Goal: Transaction & Acquisition: Purchase product/service

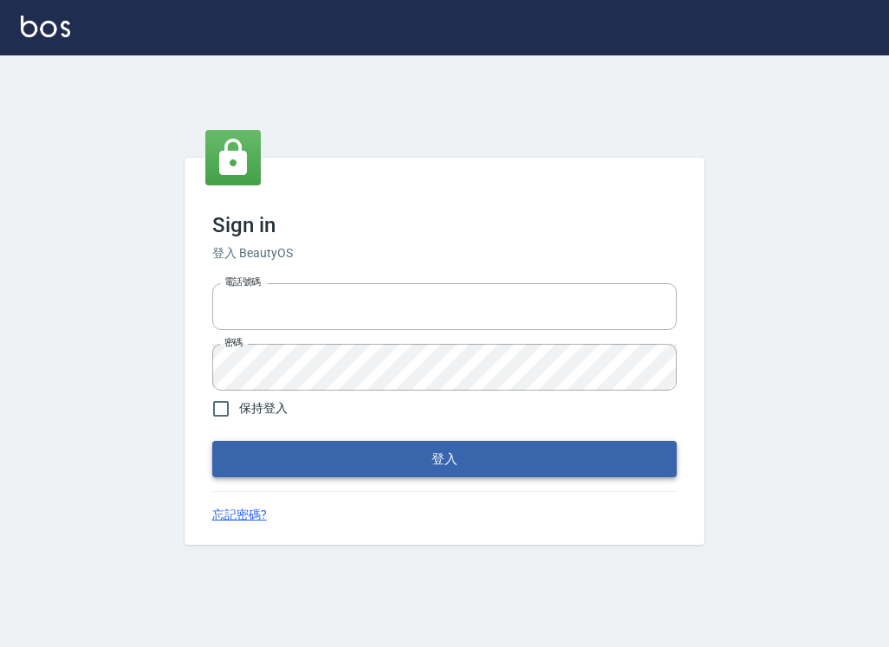
type input "047265856"
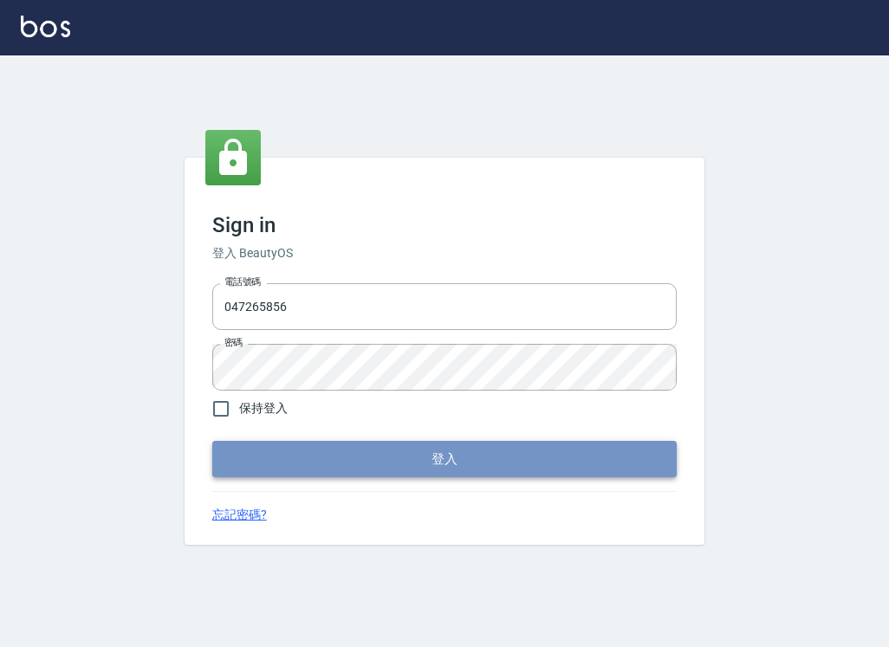
click at [622, 450] on button "登入" at bounding box center [444, 459] width 464 height 36
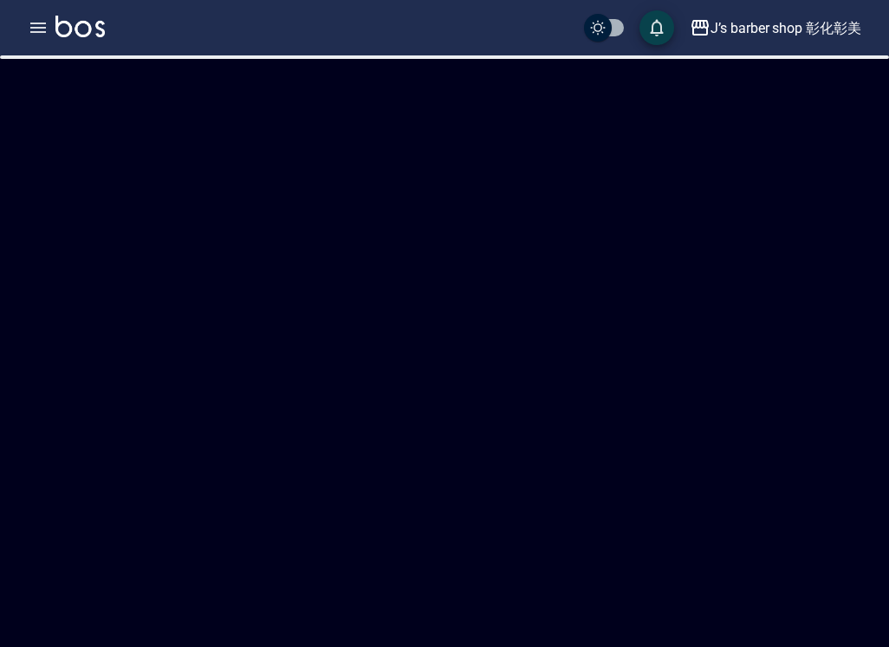
checkbox input "true"
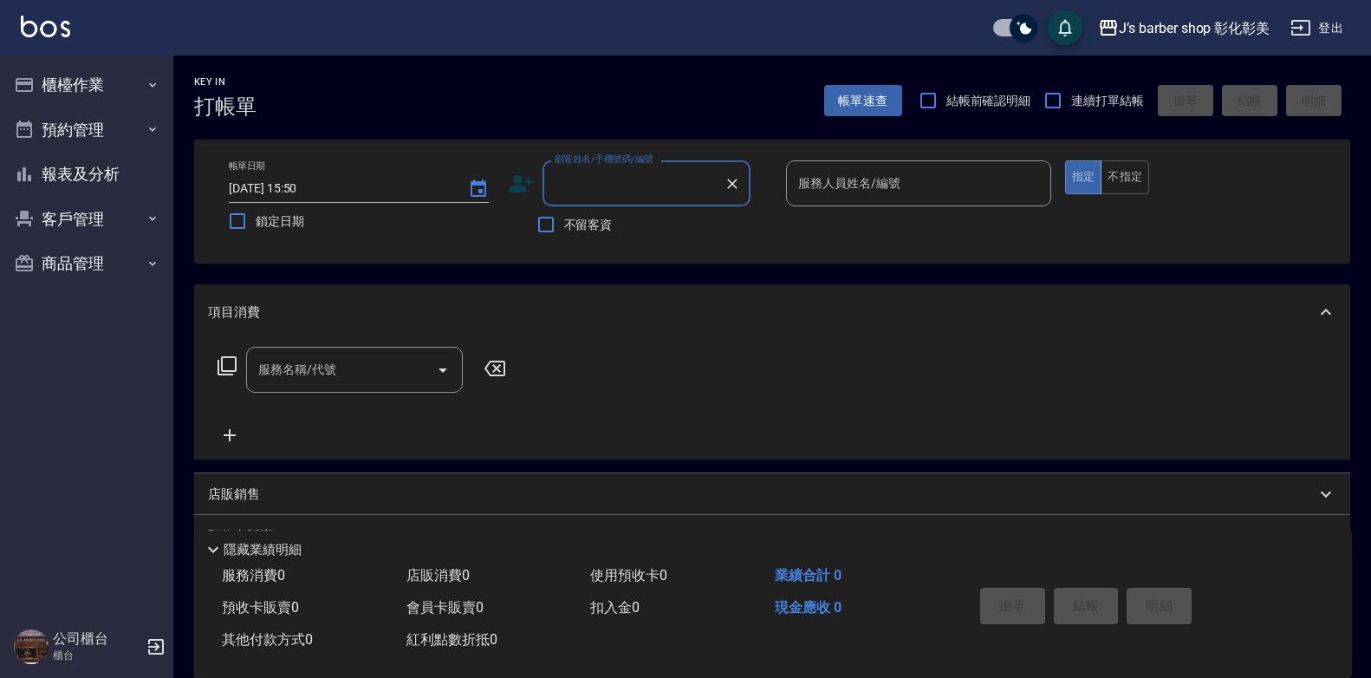
click at [566, 223] on span "不留客資" at bounding box center [588, 225] width 49 height 18
click at [564, 223] on input "不留客資" at bounding box center [546, 224] width 36 height 36
click at [566, 223] on span "不留客資" at bounding box center [588, 225] width 49 height 18
click at [564, 223] on input "不留客資" at bounding box center [546, 224] width 36 height 36
click at [536, 224] on input "不留客資" at bounding box center [546, 224] width 36 height 36
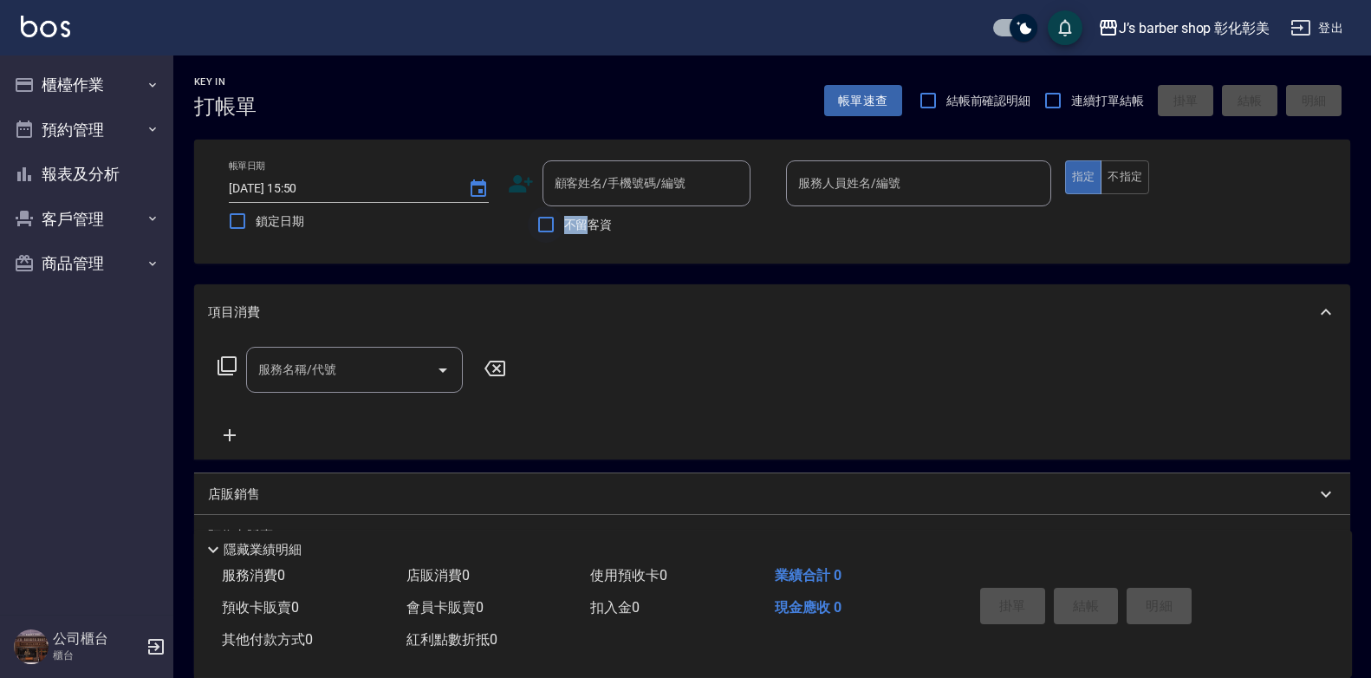
checkbox input "true"
click at [888, 193] on div "指定 不指定" at bounding box center [1197, 177] width 265 height 34
drag, startPoint x: 1142, startPoint y: 181, endPoint x: 1130, endPoint y: 185, distance: 12.6
click at [888, 182] on button "不指定" at bounding box center [1125, 177] width 49 height 34
click at [796, 185] on input "服務人員姓名/編號" at bounding box center [919, 183] width 250 height 30
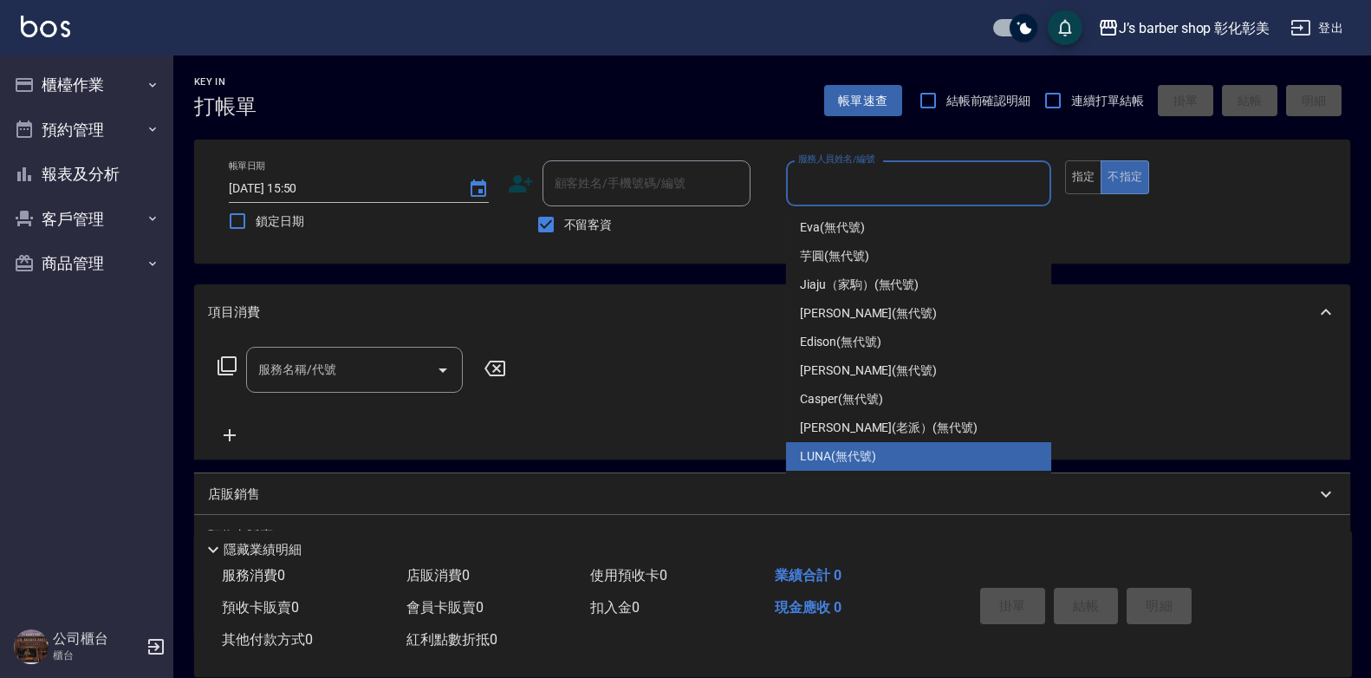
click at [835, 452] on span "LUNA (無代號)" at bounding box center [838, 456] width 76 height 18
type input "LUNA(無代號)"
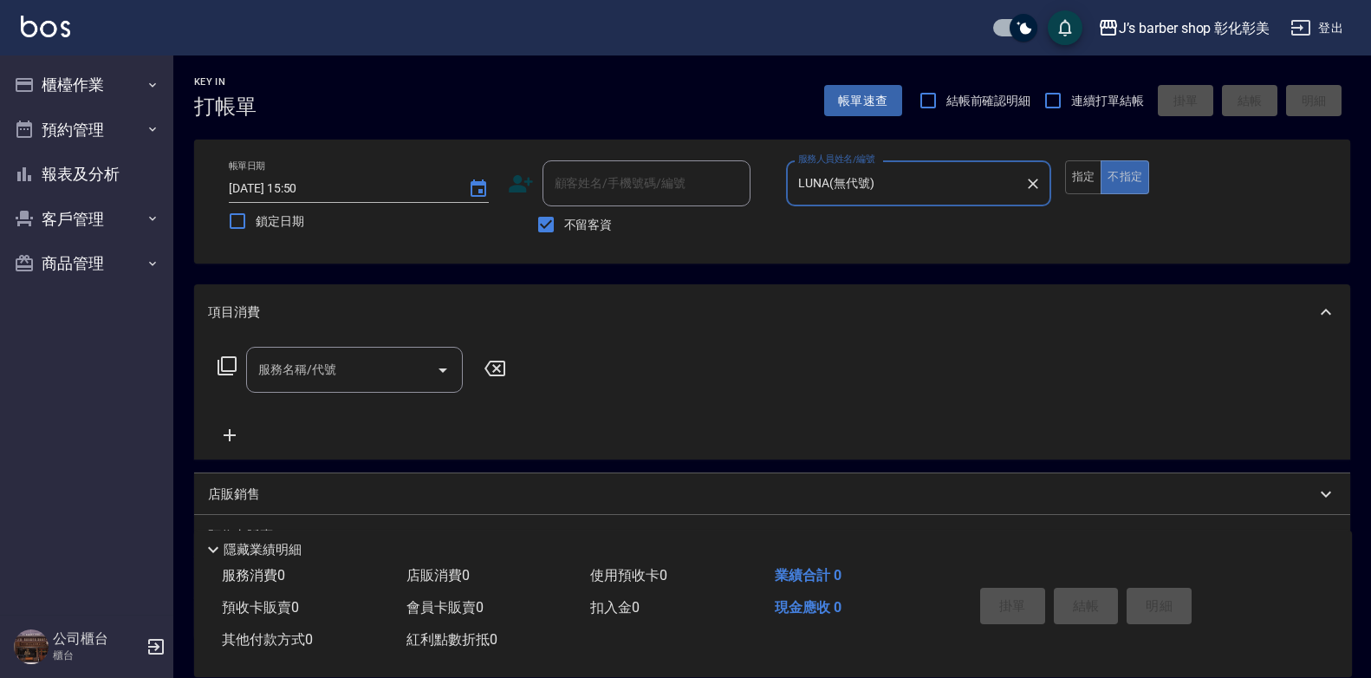
click at [387, 362] on input "服務名稱/代號" at bounding box center [341, 369] width 175 height 30
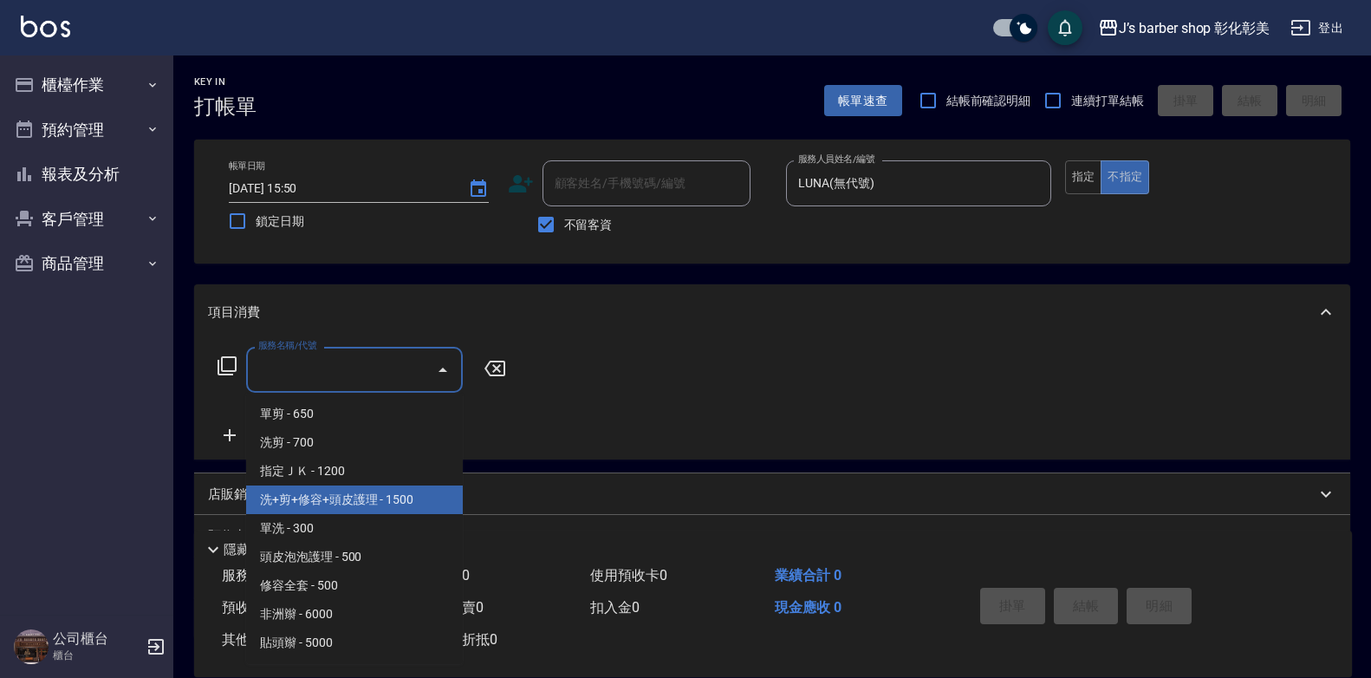
click at [419, 499] on span "洗+剪+修容+頭皮護理 - 1500" at bounding box center [354, 499] width 217 height 29
type input "洗+剪+修容+頭皮護理(103)"
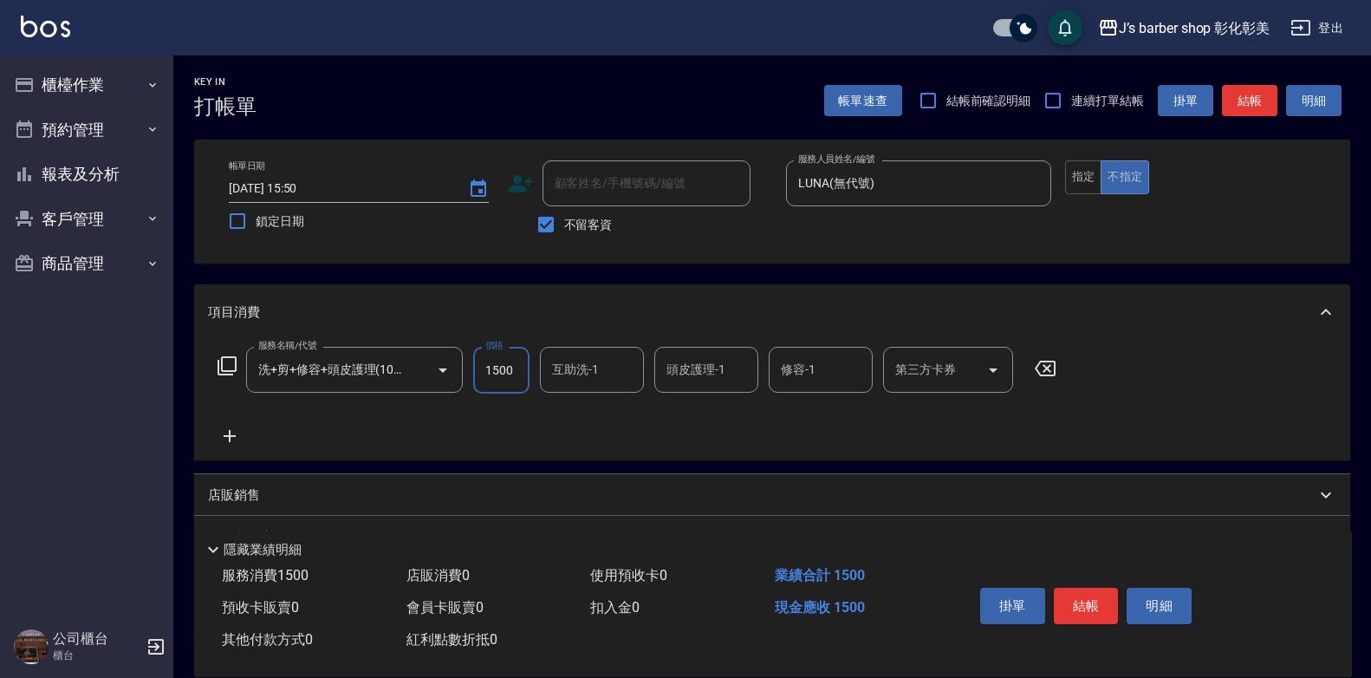
click at [509, 367] on input "1500" at bounding box center [501, 370] width 56 height 47
type input "1600"
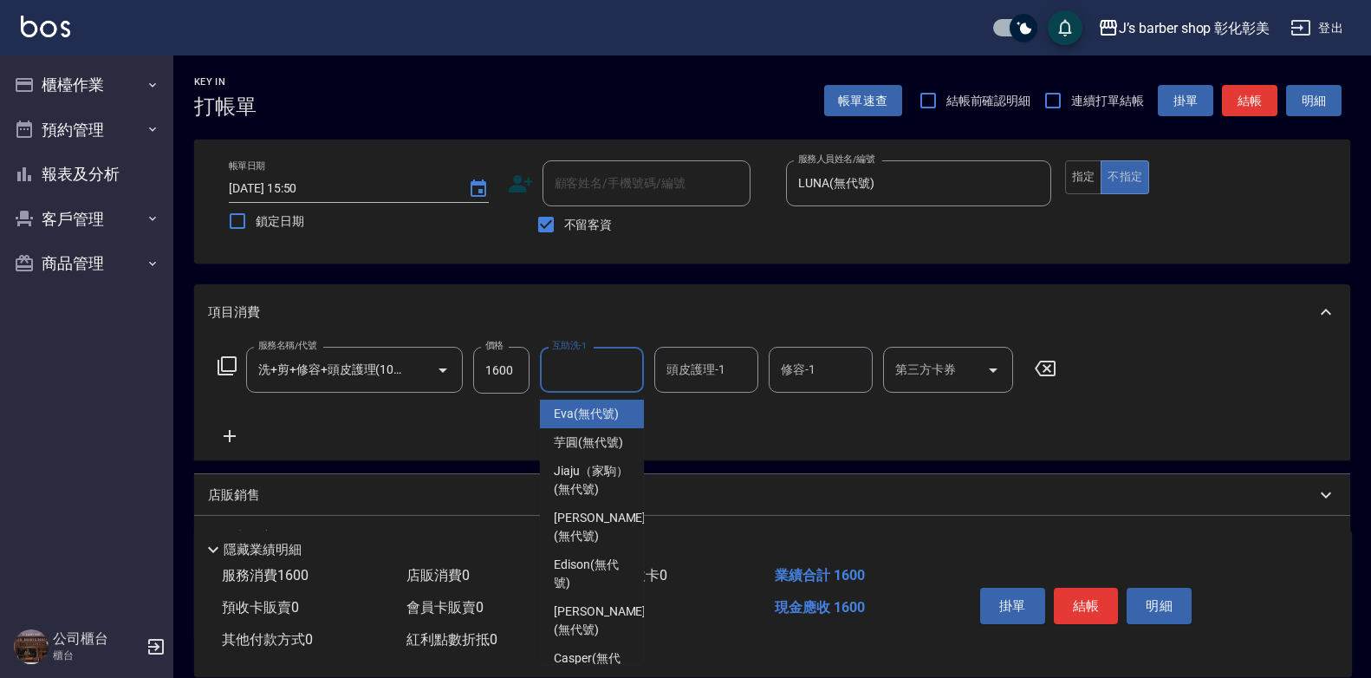
click at [570, 362] on input "互助洗-1" at bounding box center [592, 369] width 88 height 30
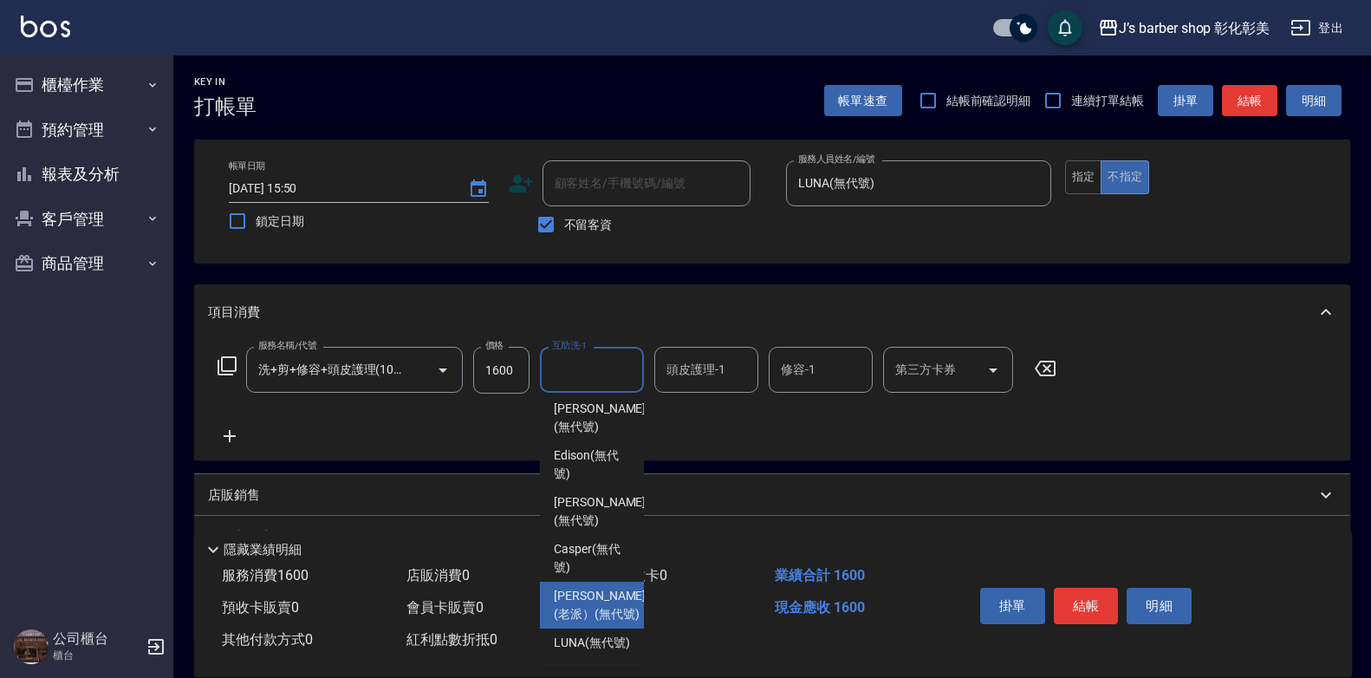
scroll to position [173, 0]
click at [606, 638] on span "LUNA (無代號)" at bounding box center [592, 642] width 76 height 18
type input "LUNA(無代號)"
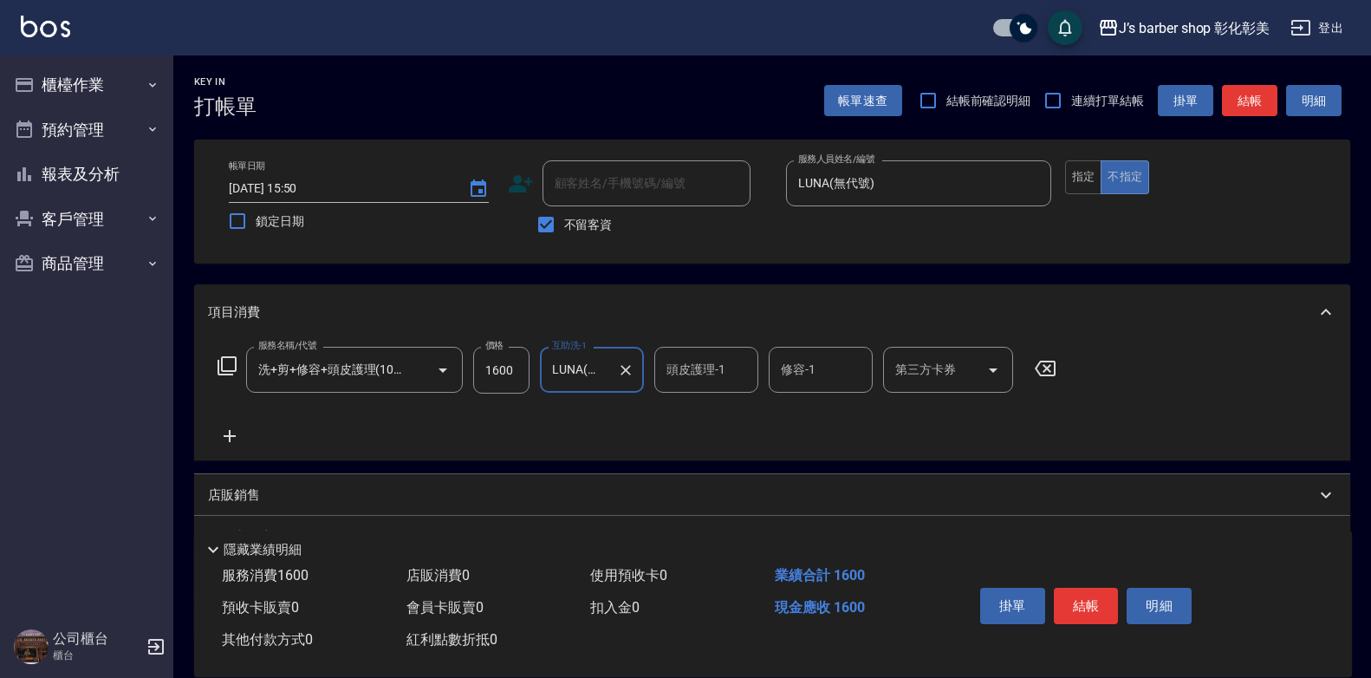
click at [685, 379] on input "頭皮護理-1" at bounding box center [706, 369] width 88 height 30
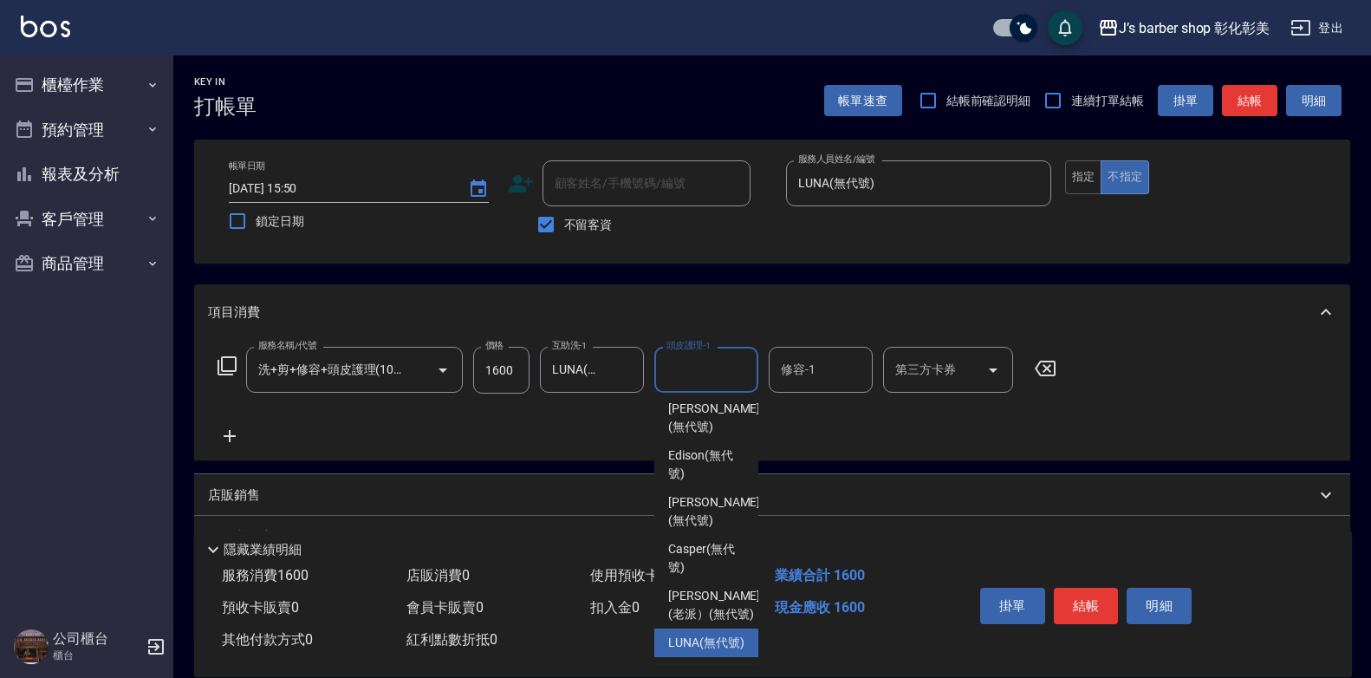
click at [718, 646] on span "LUNA (無代號)" at bounding box center [706, 642] width 76 height 18
type input "LUNA(無代號)"
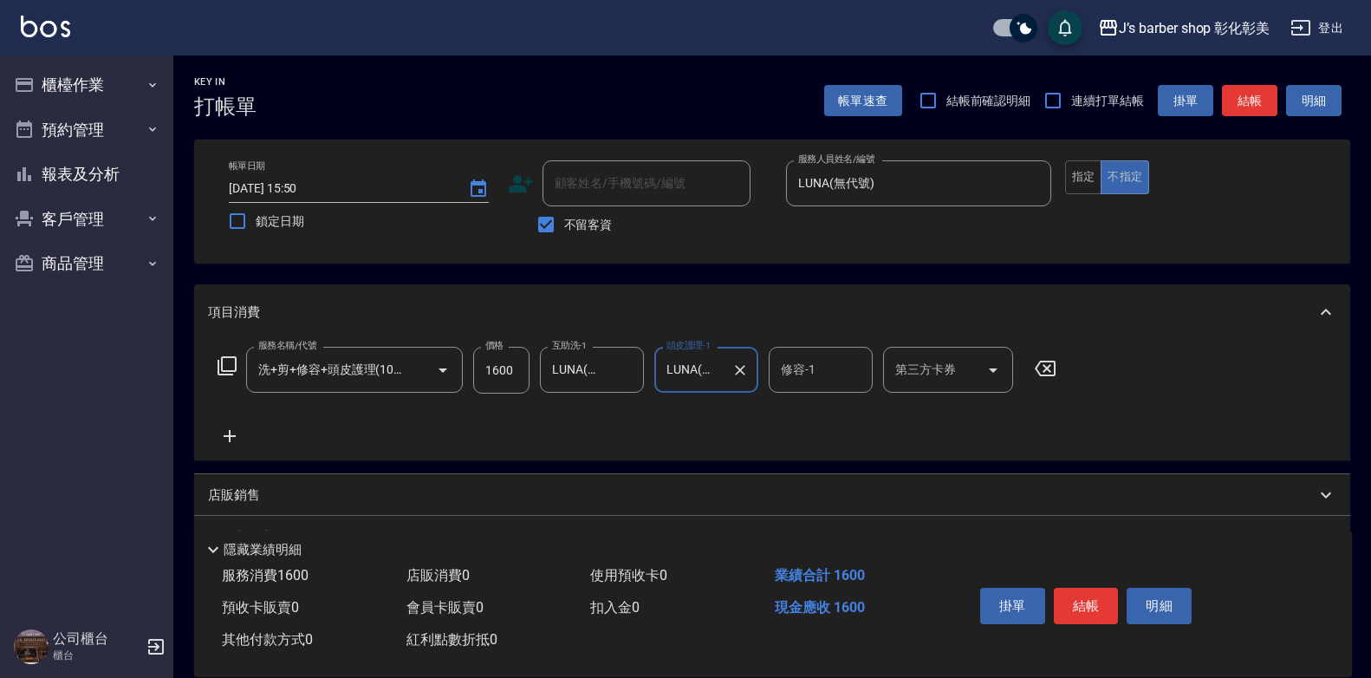
click at [801, 387] on div "修容-1" at bounding box center [821, 370] width 104 height 46
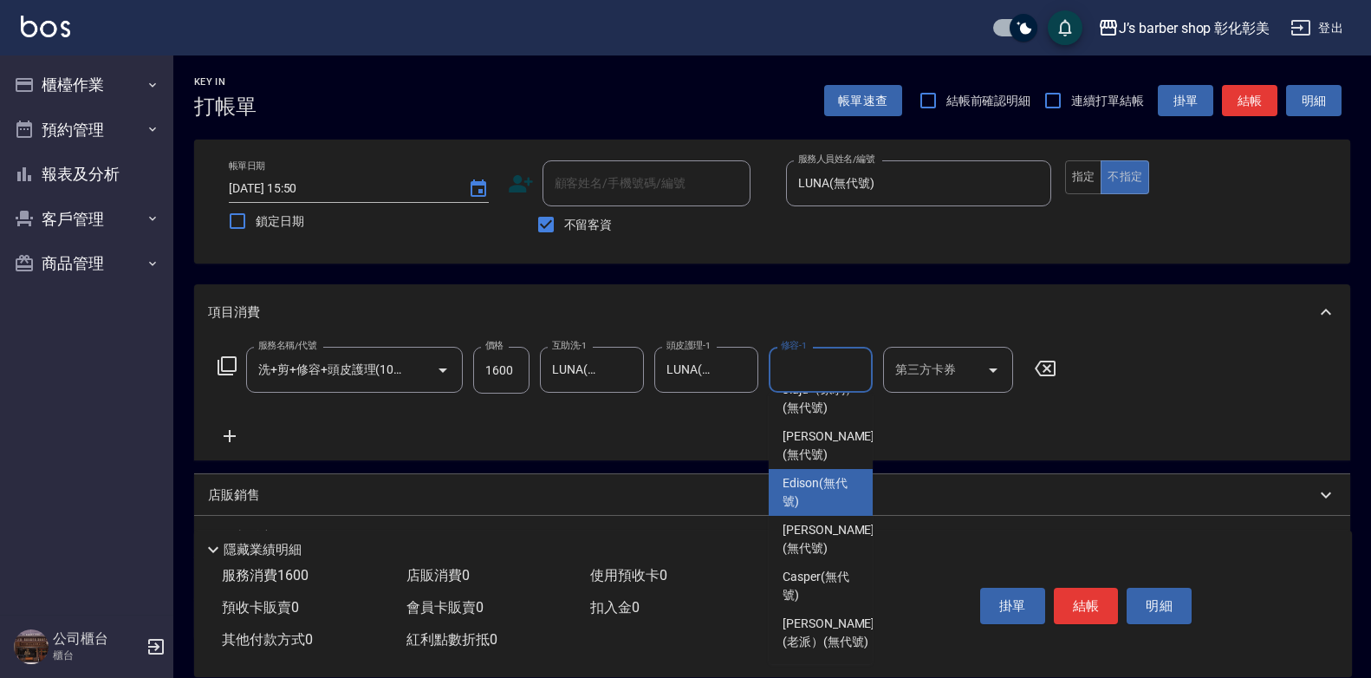
scroll to position [182, 0]
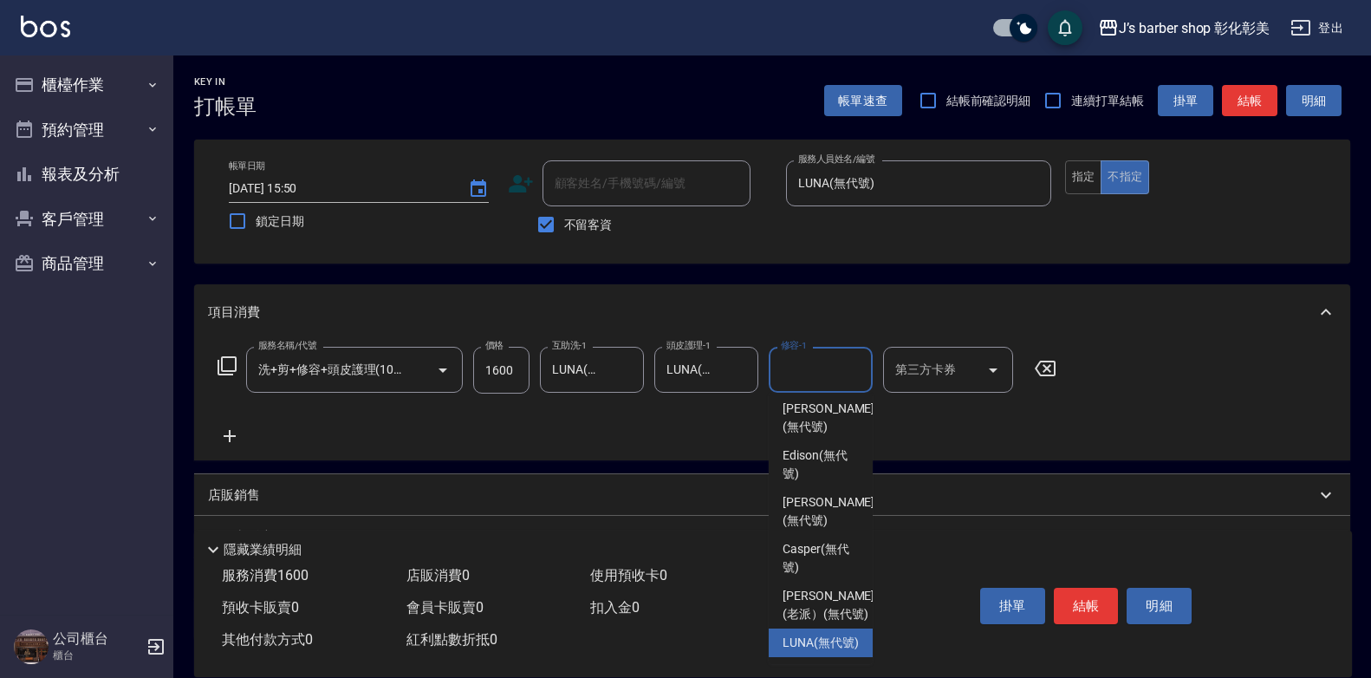
click at [818, 633] on span "LUNA (無代號)" at bounding box center [821, 642] width 76 height 18
type input "LUNA(無代號)"
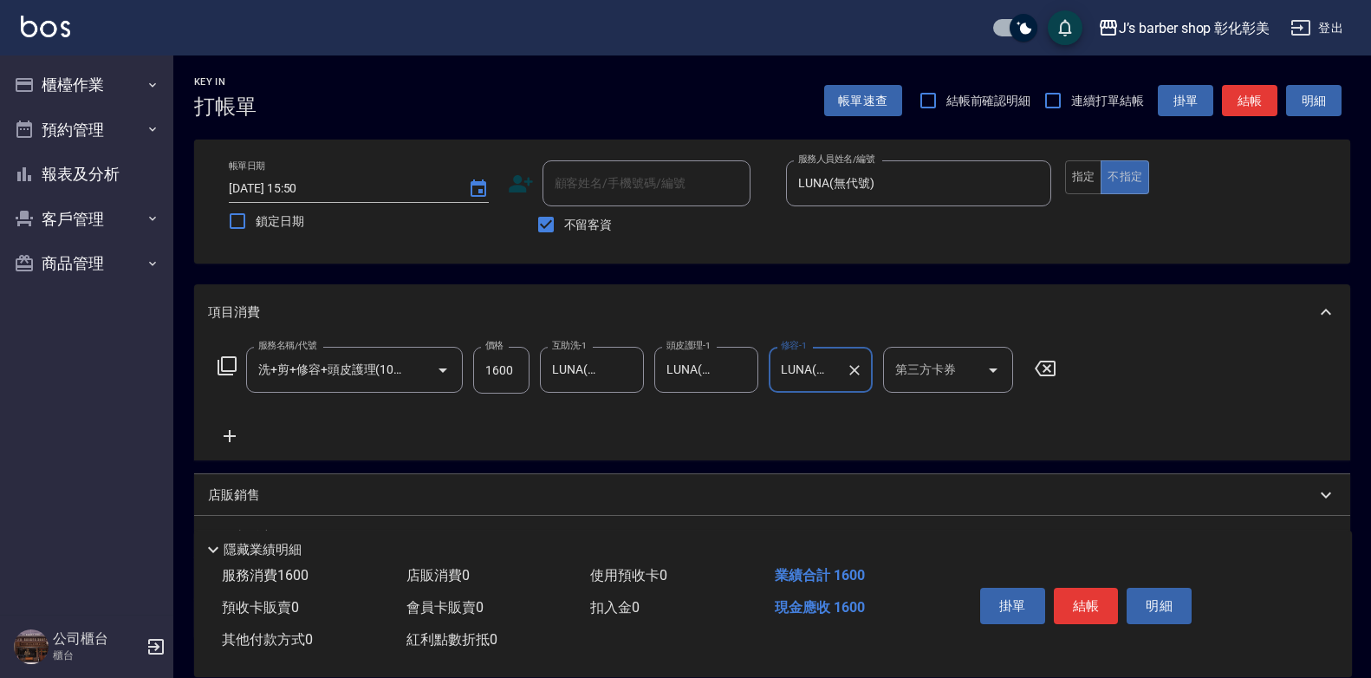
click at [888, 588] on button "結帳" at bounding box center [1086, 606] width 65 height 36
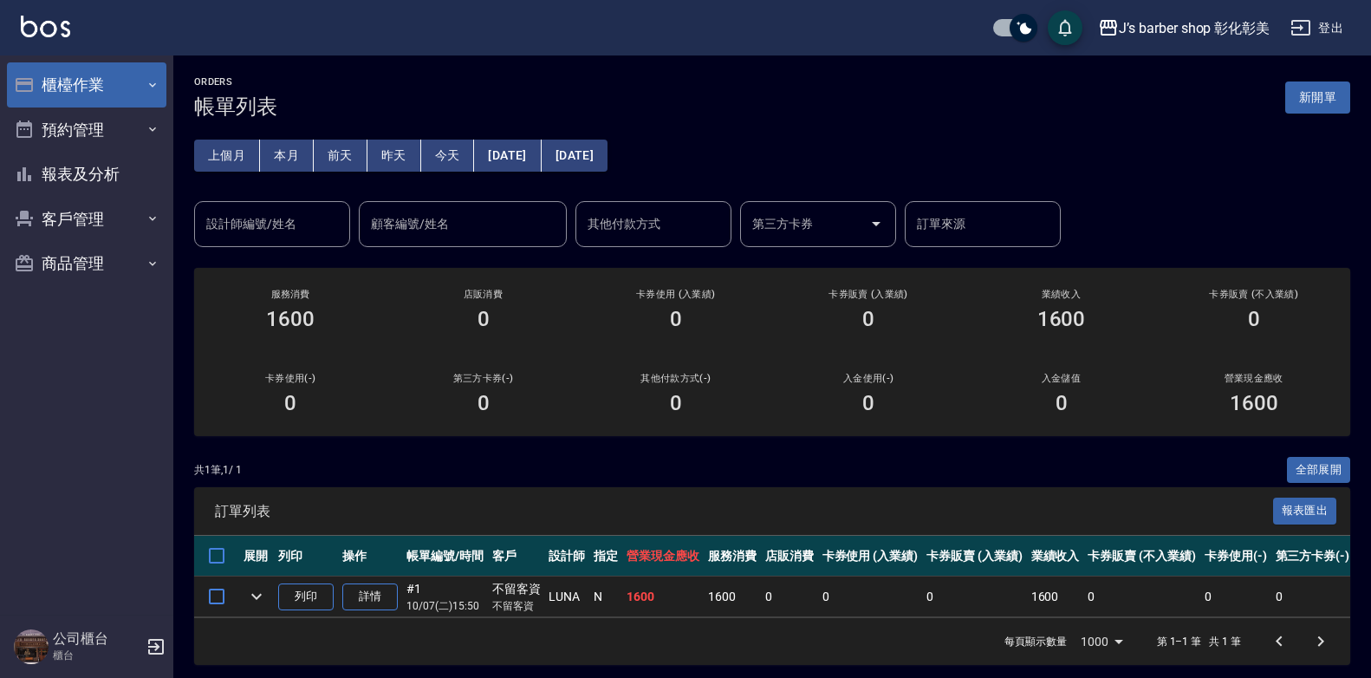
click at [131, 92] on button "櫃檯作業" at bounding box center [86, 84] width 159 height 45
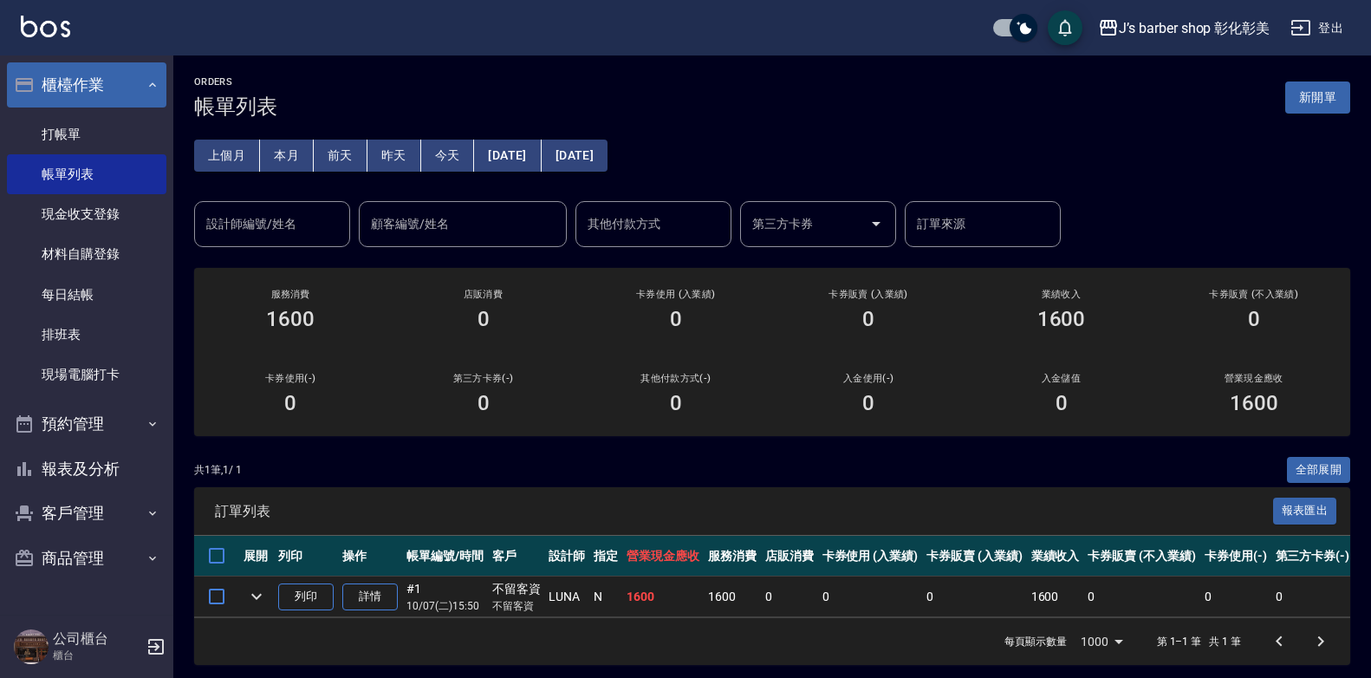
click at [53, 105] on button "櫃檯作業" at bounding box center [86, 84] width 159 height 45
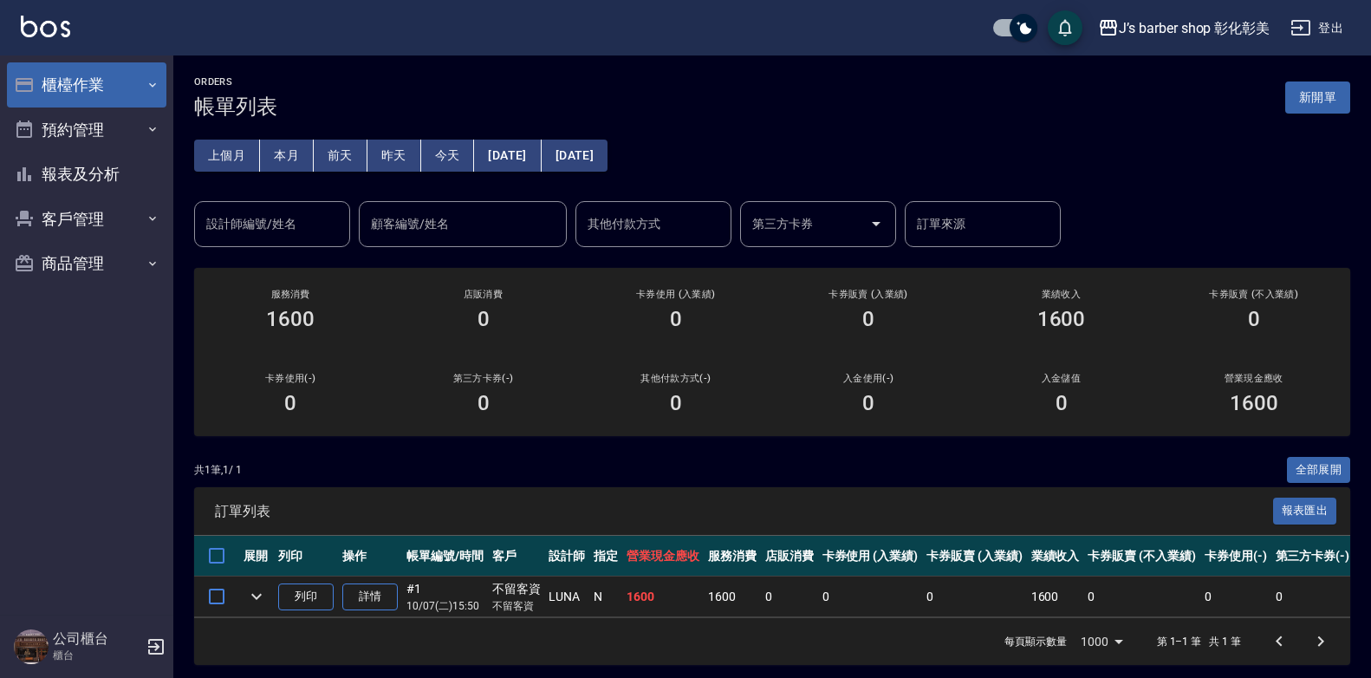
click at [85, 89] on button "櫃檯作業" at bounding box center [86, 84] width 159 height 45
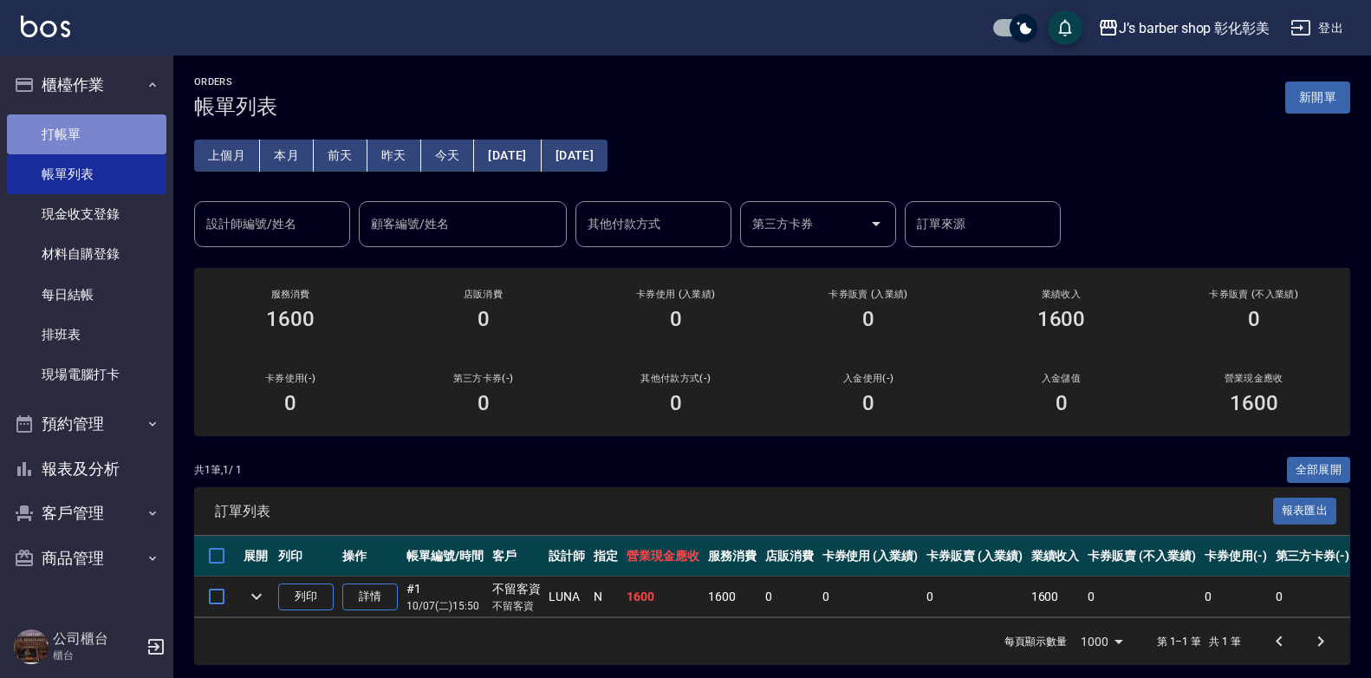
click at [108, 133] on link "打帳單" at bounding box center [86, 134] width 159 height 40
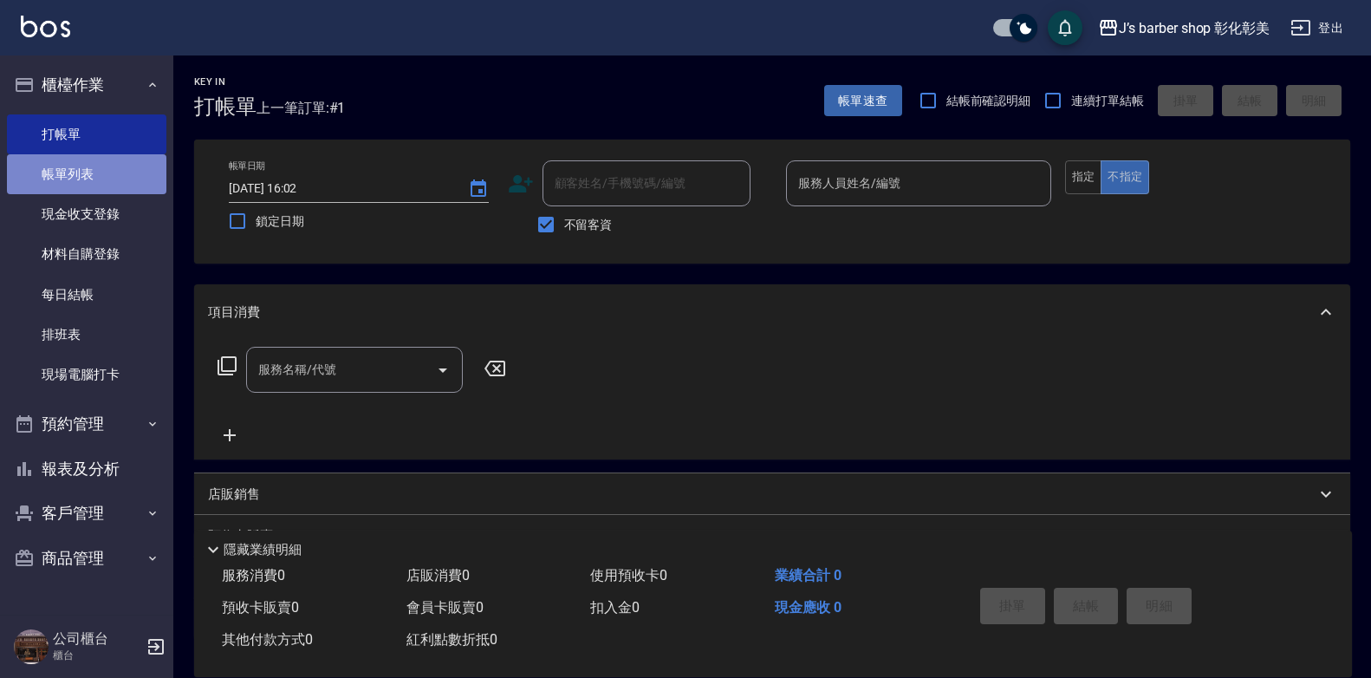
click at [74, 172] on link "帳單列表" at bounding box center [86, 174] width 159 height 40
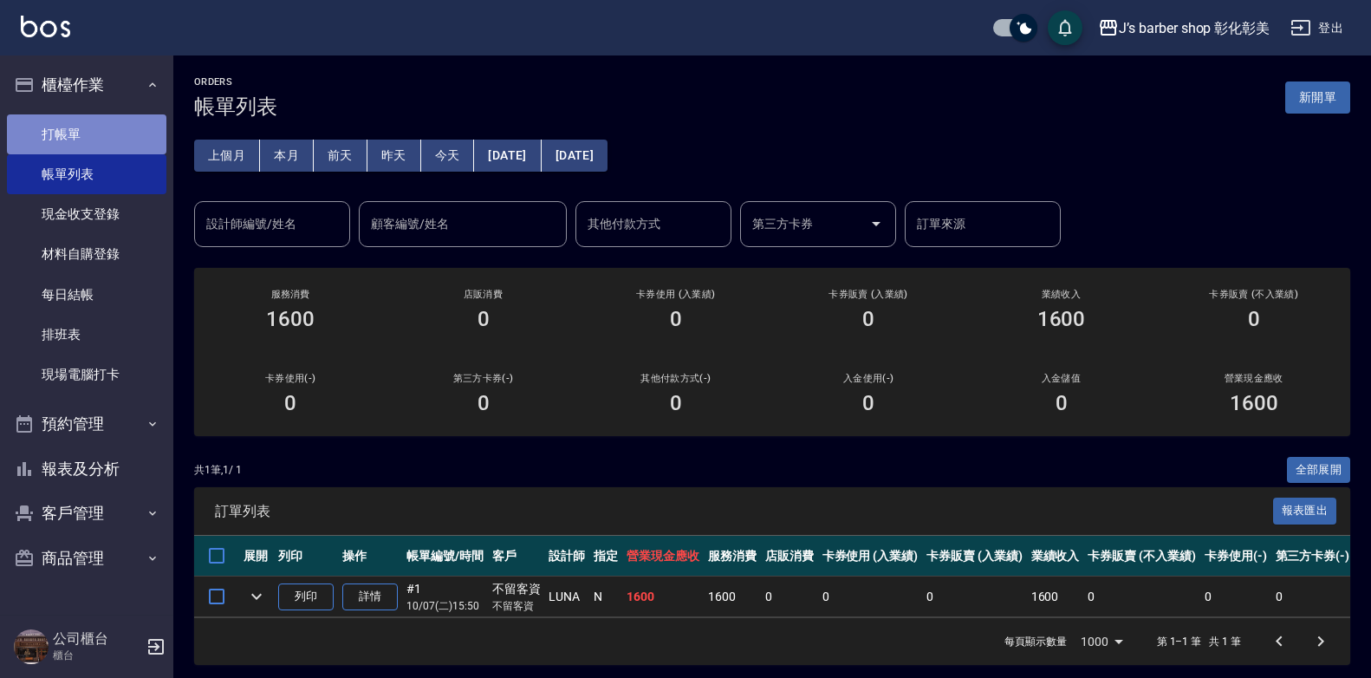
click at [99, 146] on link "打帳單" at bounding box center [86, 134] width 159 height 40
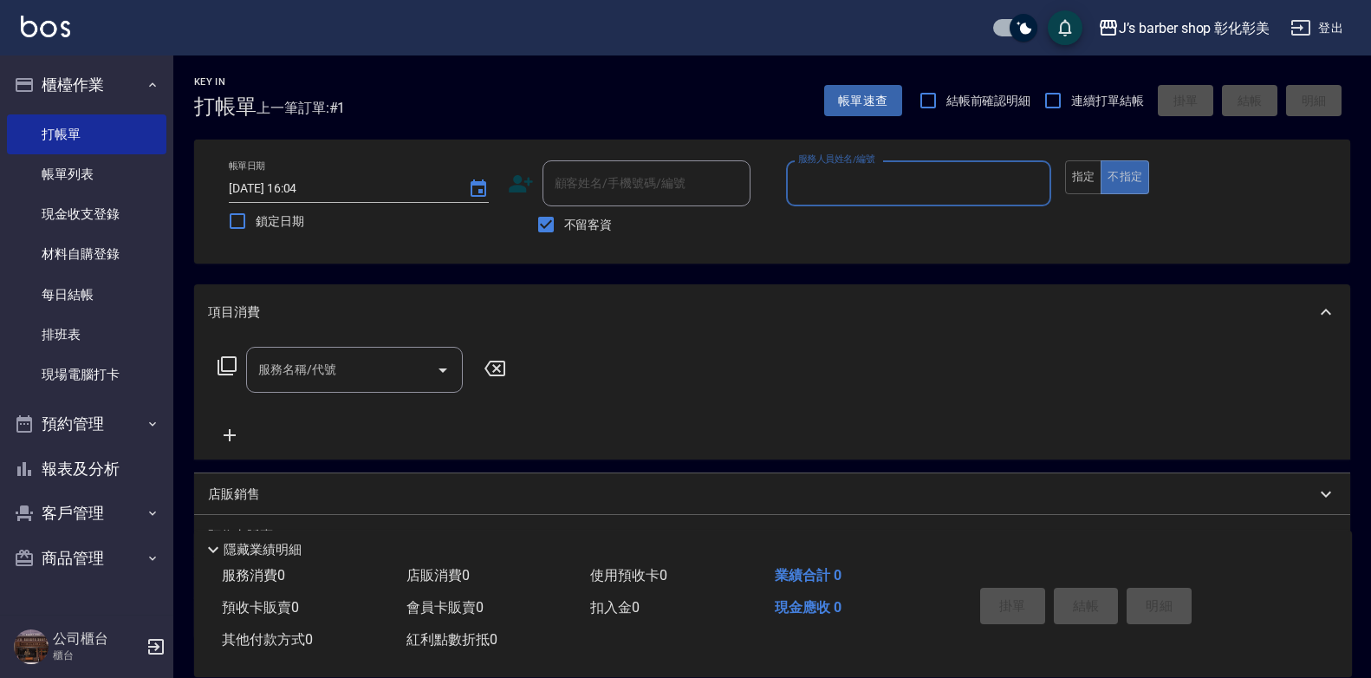
click at [827, 191] on input "服務人員姓名/編號" at bounding box center [919, 183] width 250 height 30
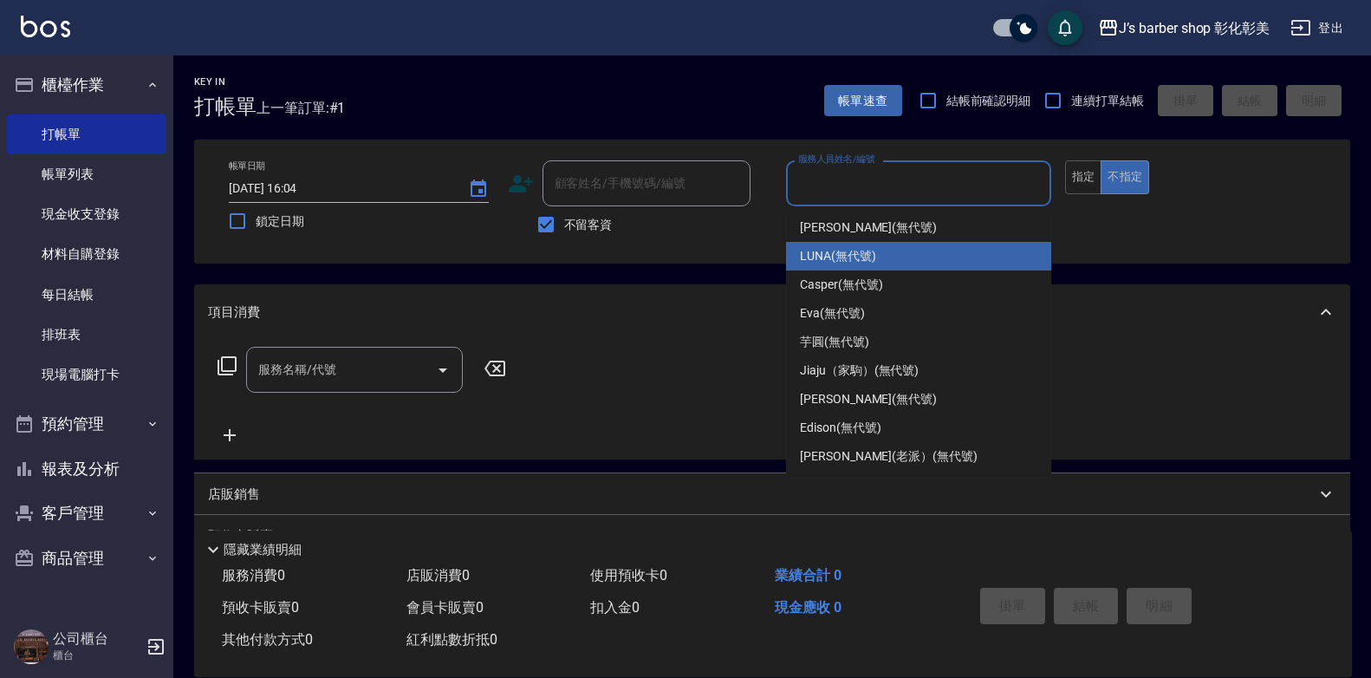
click at [866, 265] on div "LUNA (無代號)" at bounding box center [918, 256] width 265 height 29
type input "LUNA(無代號)"
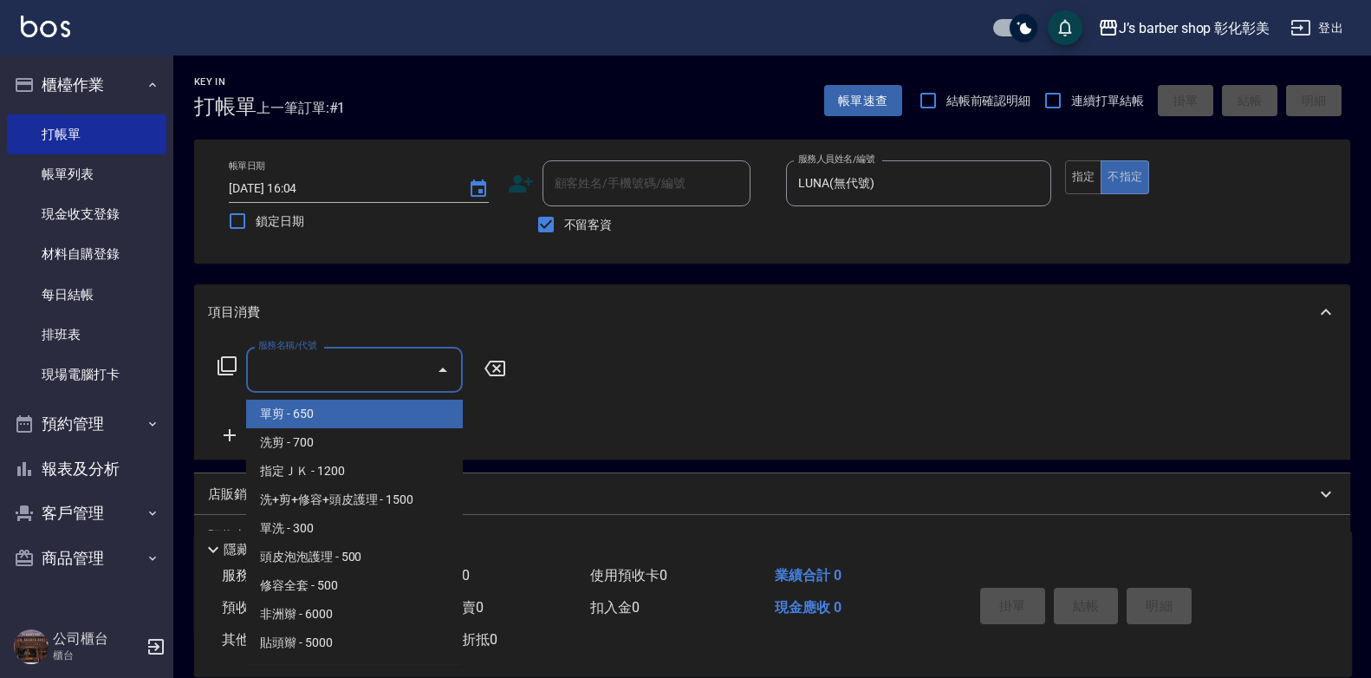
click at [428, 361] on input "服務名稱/代號" at bounding box center [341, 369] width 175 height 30
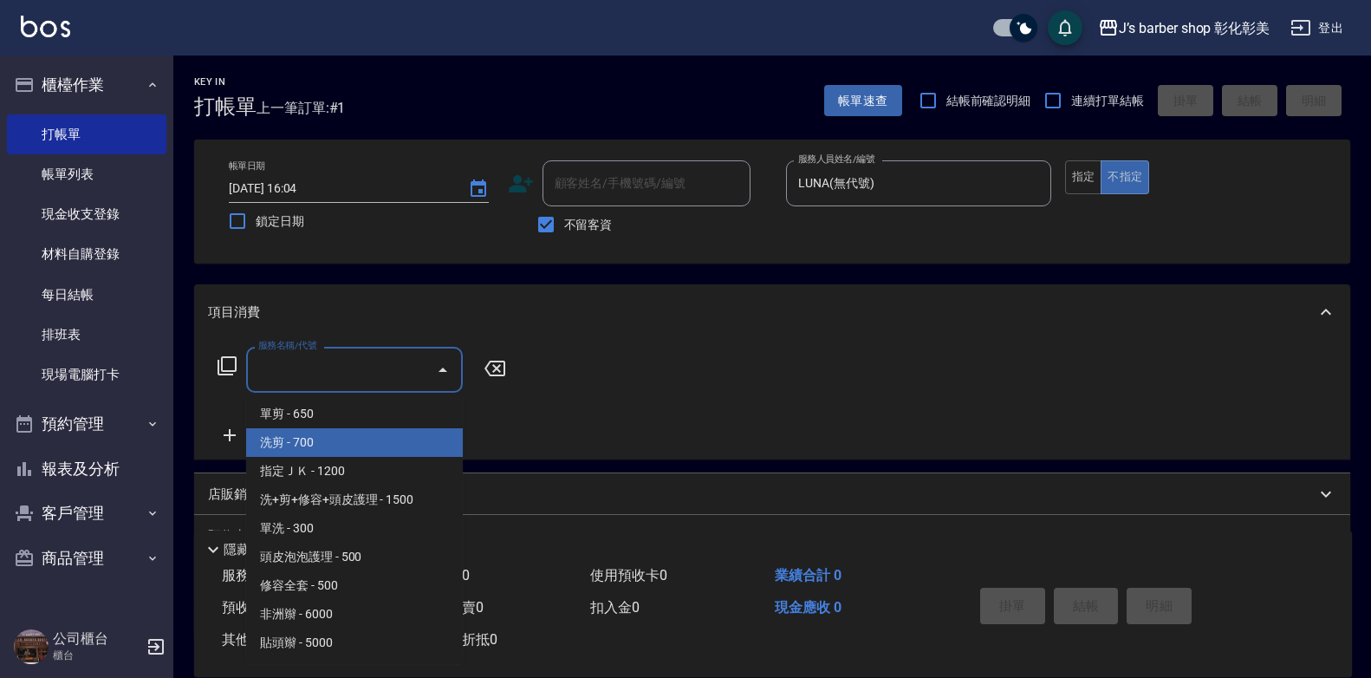
click at [391, 441] on span "洗剪 - 700" at bounding box center [354, 442] width 217 height 29
type input "洗剪(101)"
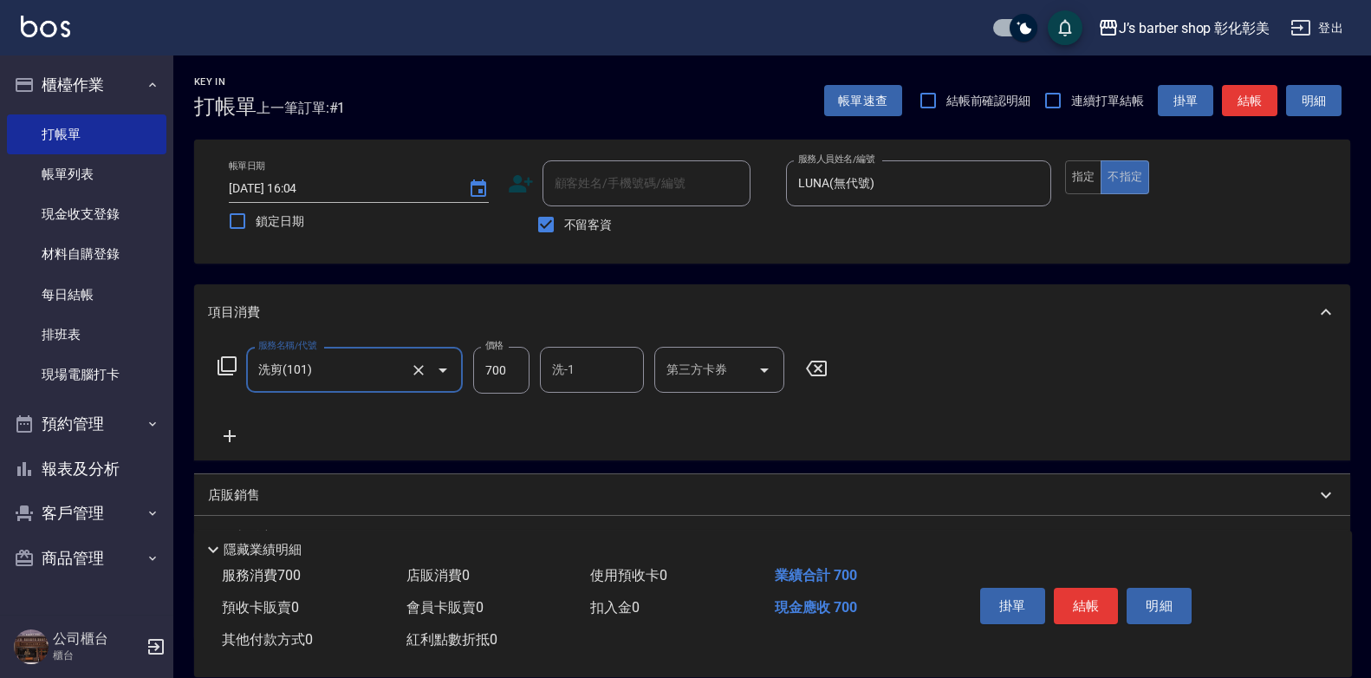
click at [516, 368] on input "700" at bounding box center [501, 370] width 56 height 47
type input "800"
click at [566, 384] on input "洗-1" at bounding box center [592, 369] width 88 height 30
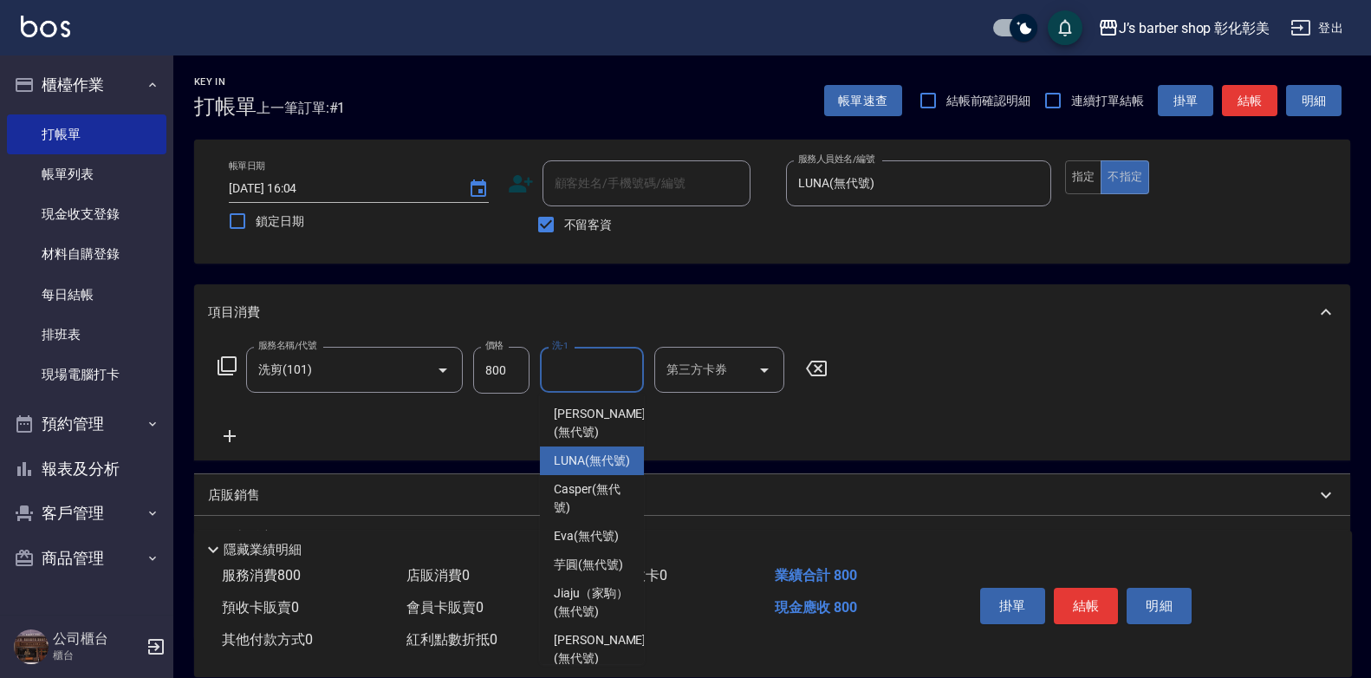
click at [611, 468] on span "LUNA (無代號)" at bounding box center [592, 460] width 76 height 18
type input "LUNA(無代號)"
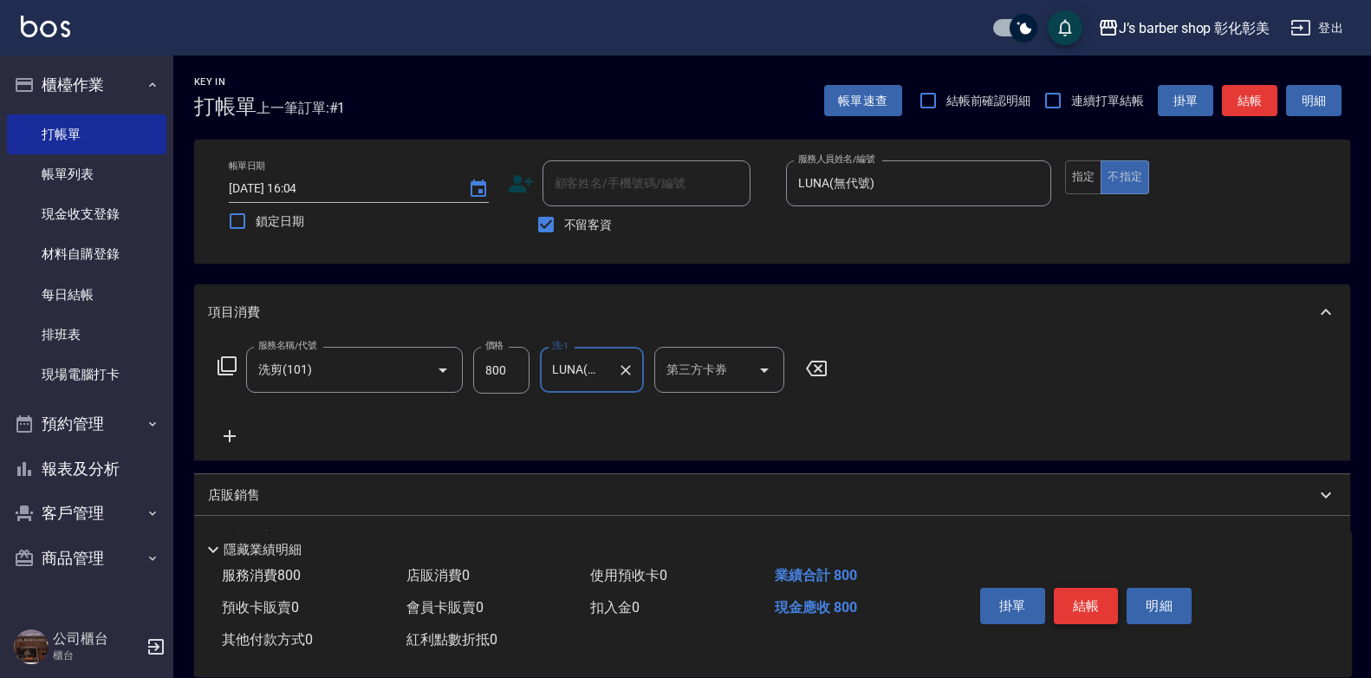
click at [888, 588] on button "結帳" at bounding box center [1086, 606] width 65 height 36
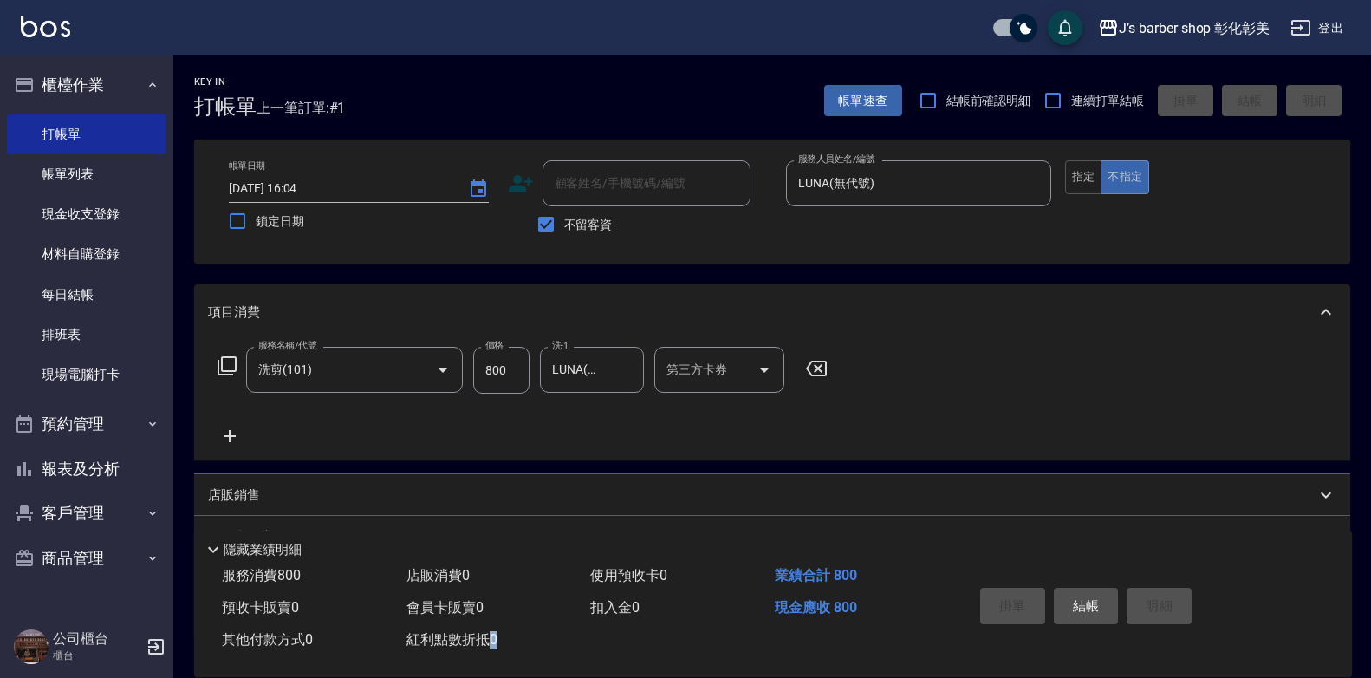
click at [888, 587] on div "掛單 結帳 明細" at bounding box center [1086, 608] width 226 height 55
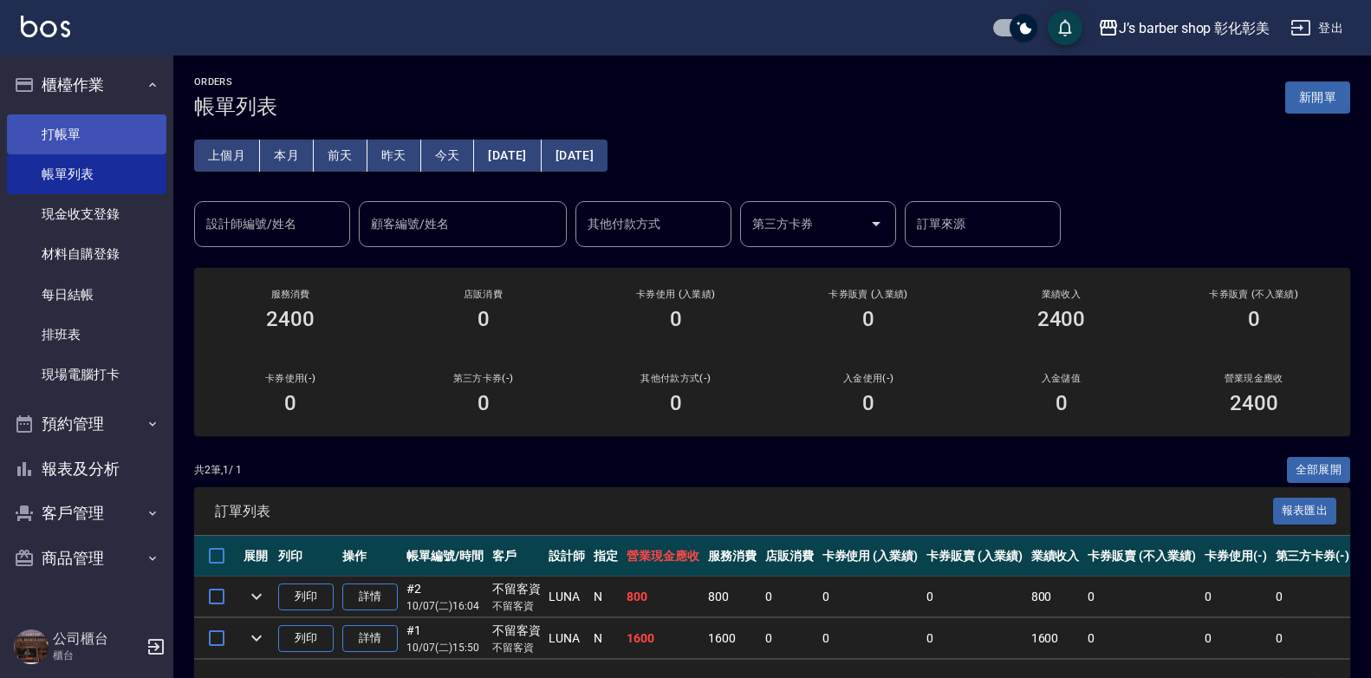
click at [160, 120] on link "打帳單" at bounding box center [86, 134] width 159 height 40
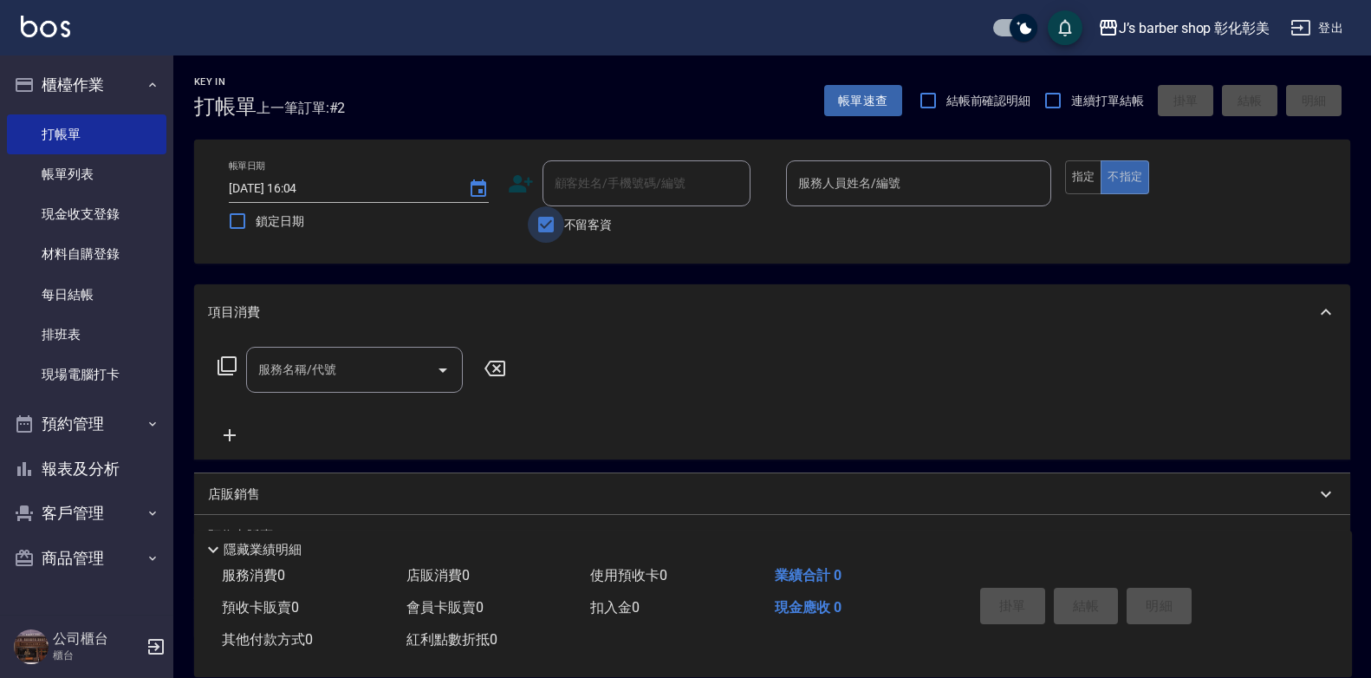
click at [559, 231] on input "不留客資" at bounding box center [546, 224] width 36 height 36
checkbox input "false"
click at [588, 185] on div "顧客姓名/手機號碼/編號 顧客姓名/手機號碼/編號" at bounding box center [646, 183] width 208 height 46
type input "x"
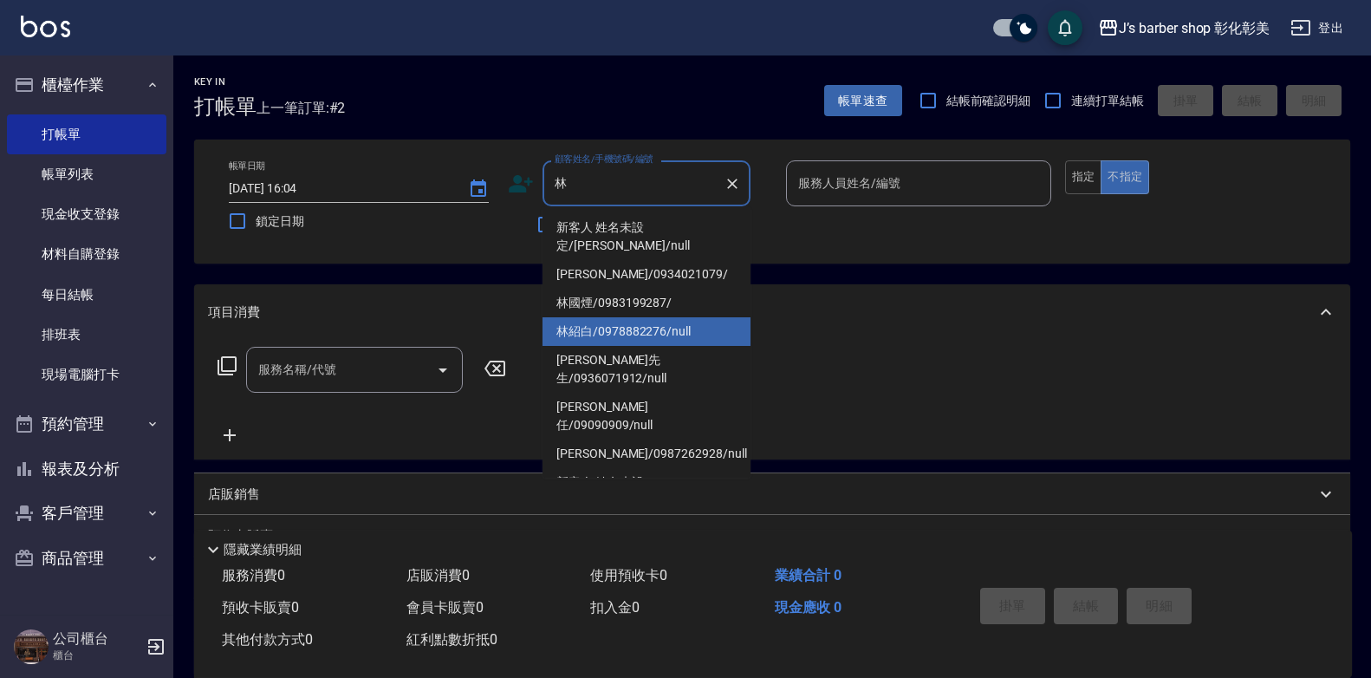
click at [620, 322] on li "林紹白/0978882276/null" at bounding box center [646, 331] width 208 height 29
click at [620, 322] on div "項目消費" at bounding box center [772, 311] width 1156 height 55
type input "林紹白/0978882276/null"
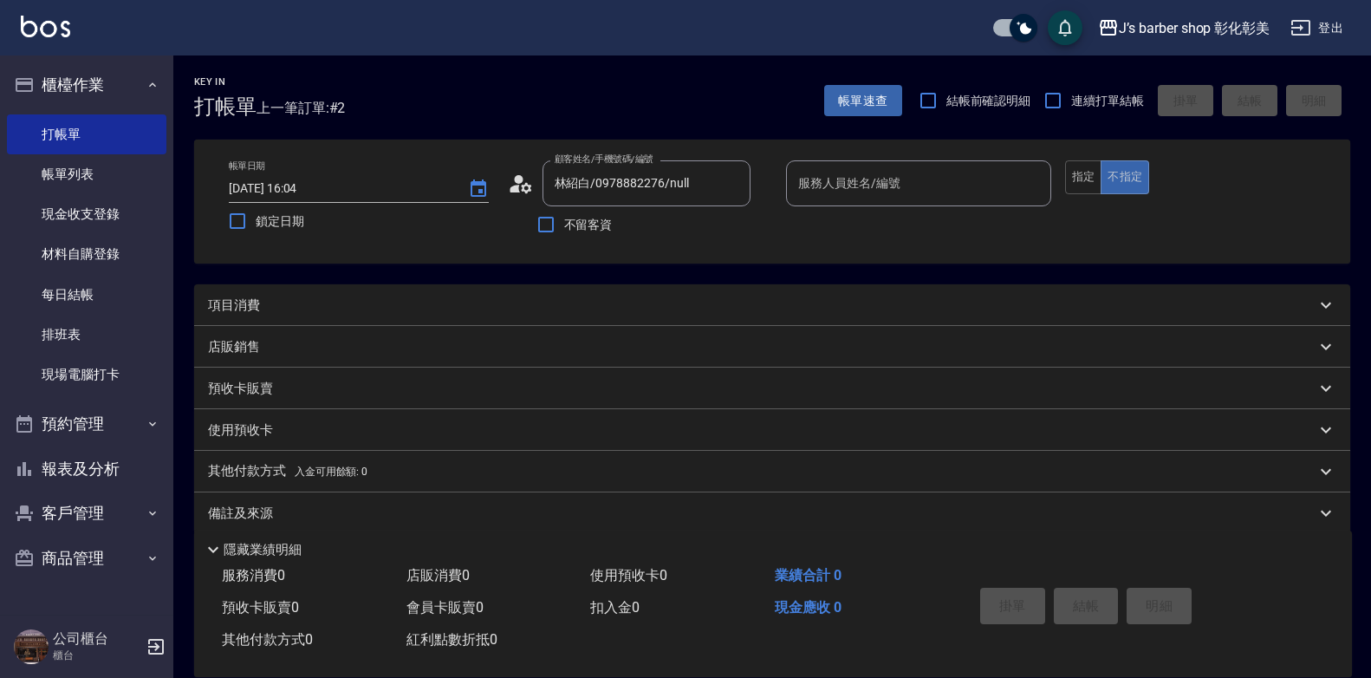
click at [803, 198] on input "服務人員姓名/編號" at bounding box center [919, 183] width 250 height 30
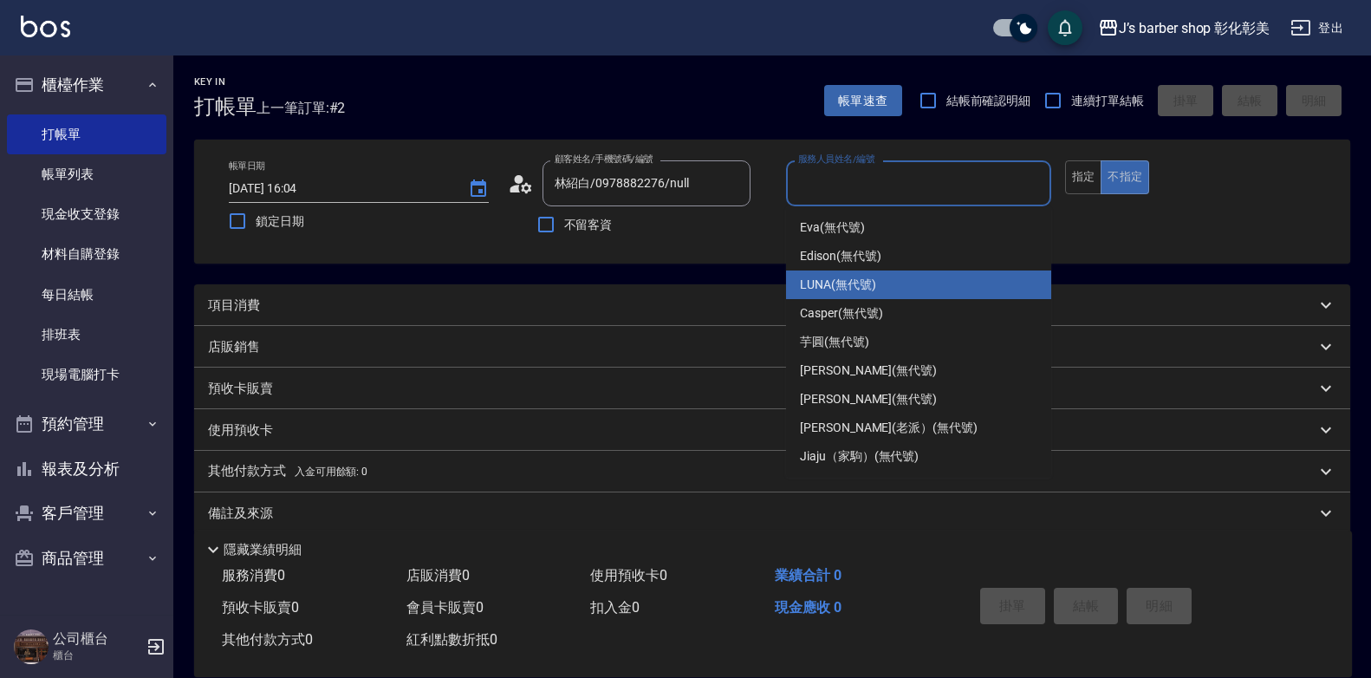
click at [805, 287] on span "LUNA (無代號)" at bounding box center [838, 285] width 76 height 18
type input "LUNA(無代號)"
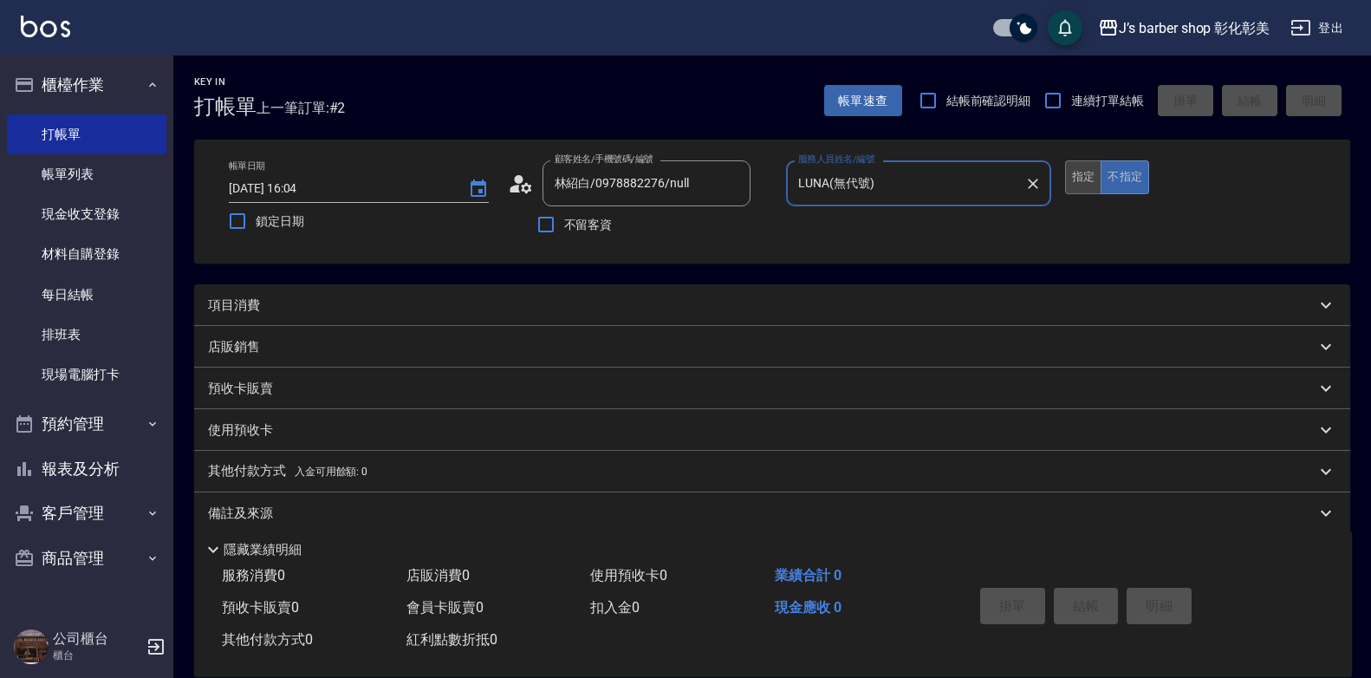
drag, startPoint x: 1084, startPoint y: 172, endPoint x: 1068, endPoint y: 179, distance: 17.5
click at [888, 172] on button "指定" at bounding box center [1083, 177] width 37 height 34
click at [284, 296] on div "項目消費" at bounding box center [762, 305] width 1108 height 18
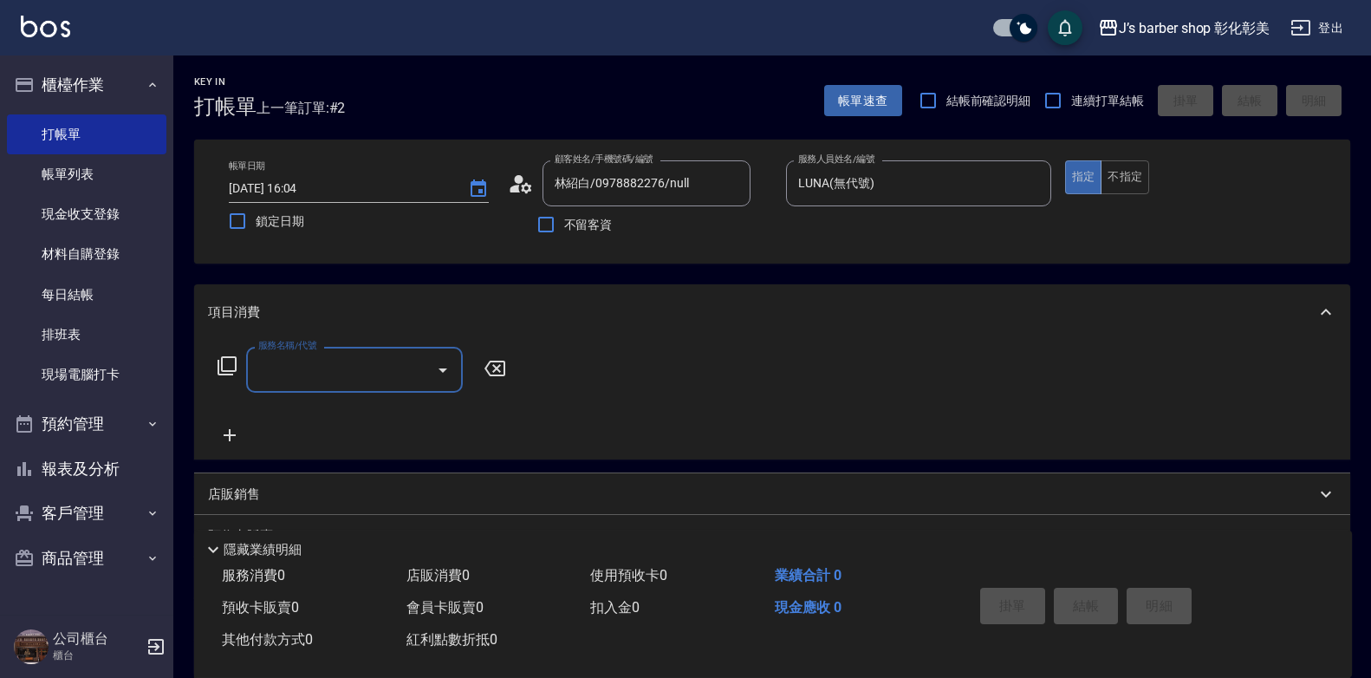
click at [313, 348] on label "服務名稱/代號" at bounding box center [287, 345] width 58 height 13
click at [313, 354] on input "服務名稱/代號" at bounding box center [341, 369] width 175 height 30
click at [330, 377] on input "服務名稱/代號" at bounding box center [341, 369] width 175 height 30
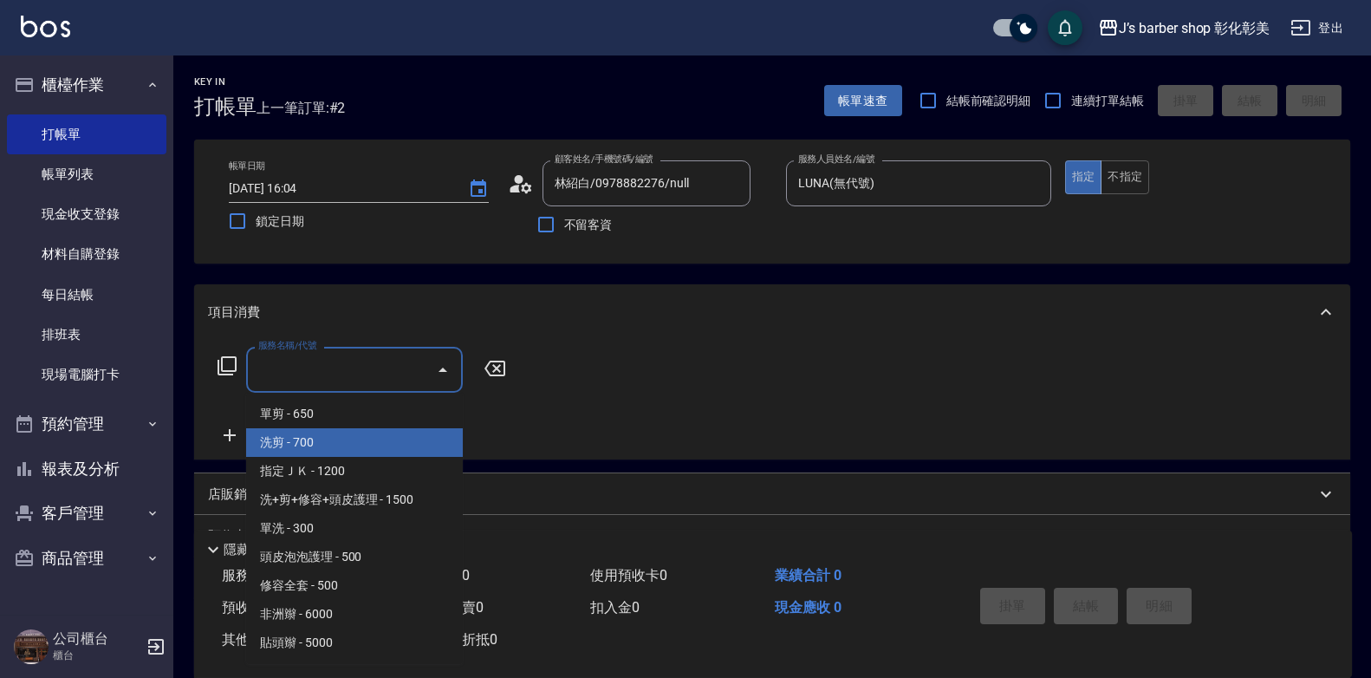
click at [361, 433] on span "洗剪 - 700" at bounding box center [354, 442] width 217 height 29
type input "洗剪(101)"
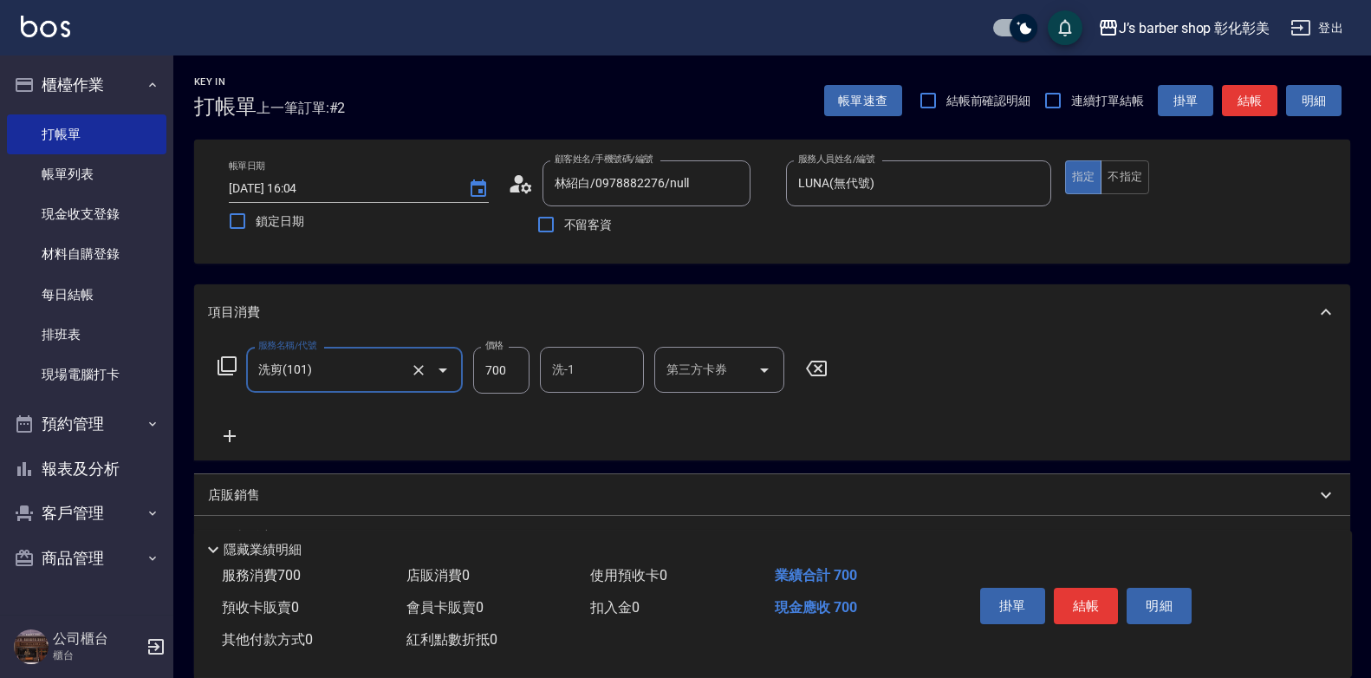
click at [503, 367] on input "700" at bounding box center [501, 370] width 56 height 47
type input "800"
click at [562, 383] on input "洗-1" at bounding box center [592, 369] width 88 height 30
click at [601, 362] on input "洗-1" at bounding box center [592, 369] width 88 height 30
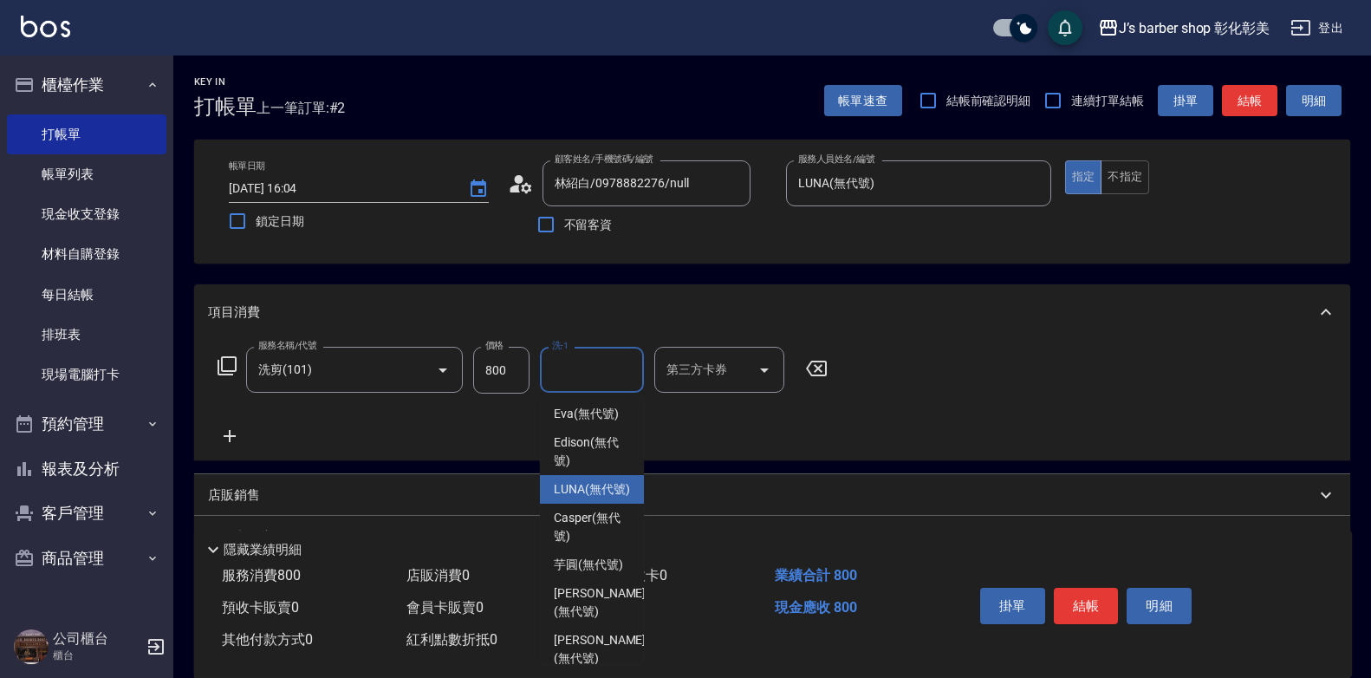
click at [617, 503] on div "LUNA (無代號)" at bounding box center [592, 489] width 104 height 29
type input "LUNA(無代號)"
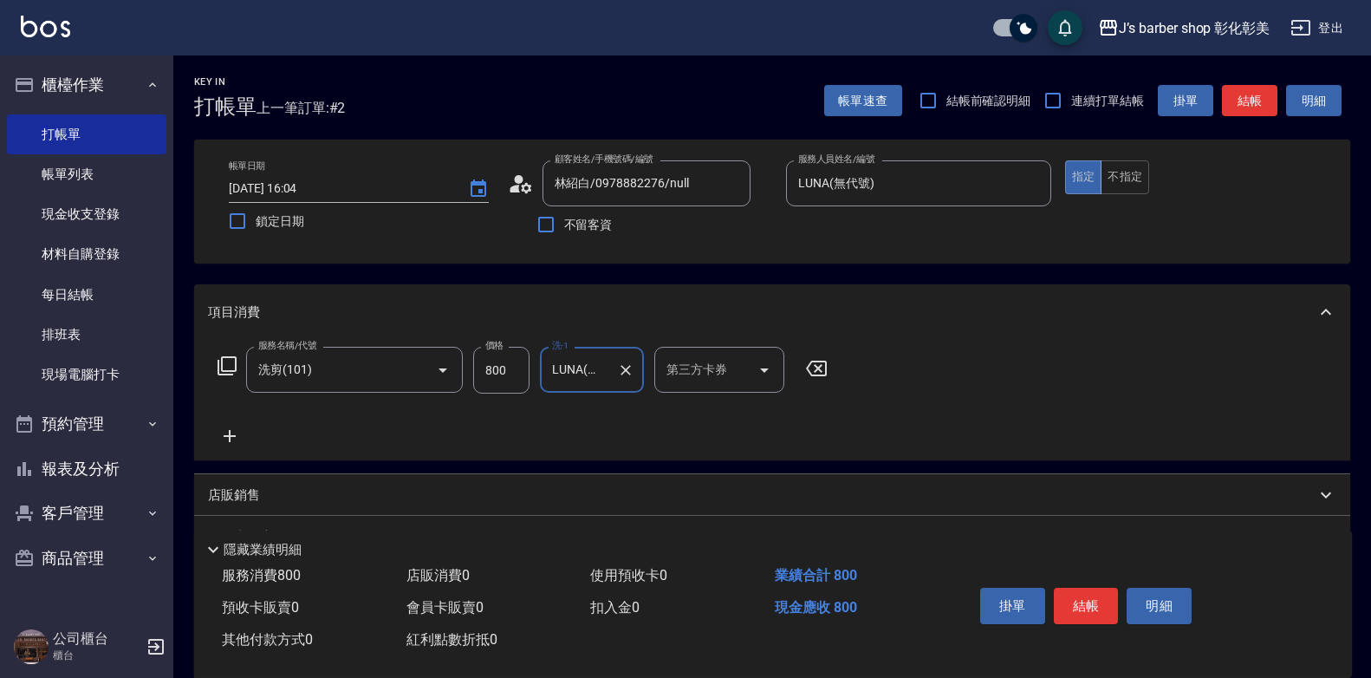
click at [888, 598] on button "結帳" at bounding box center [1086, 606] width 65 height 36
click at [888, 598] on div "掛單 結帳 明細" at bounding box center [1086, 608] width 226 height 55
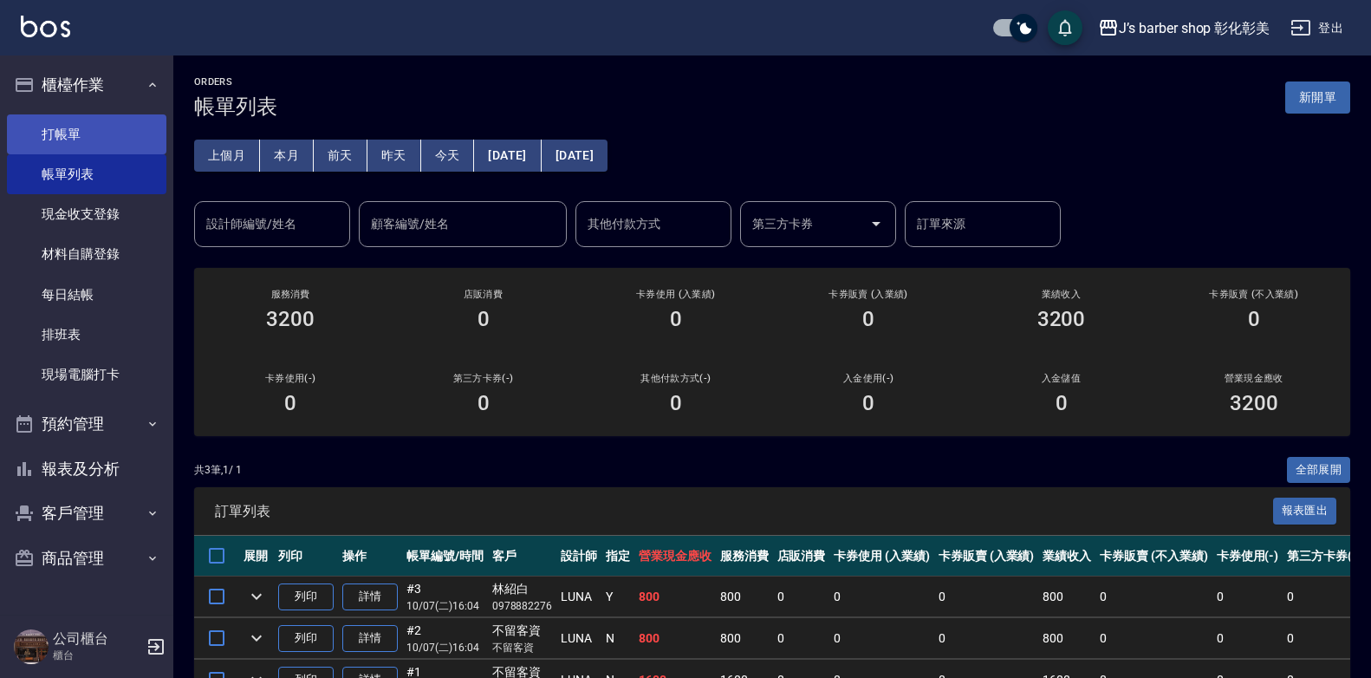
click at [77, 120] on link "打帳單" at bounding box center [86, 134] width 159 height 40
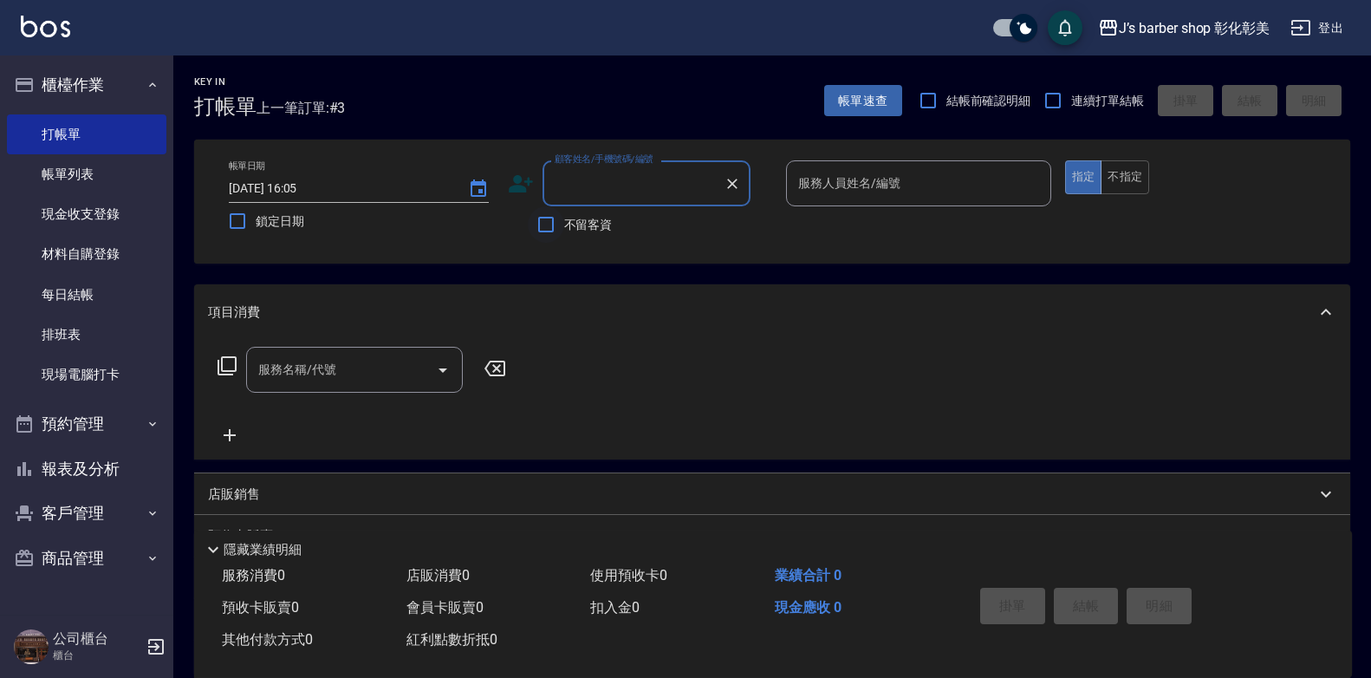
click at [555, 218] on input "不留客資" at bounding box center [546, 224] width 36 height 36
checkbox input "false"
click at [888, 176] on button "不指定" at bounding box center [1125, 177] width 49 height 34
click at [888, 173] on input "服務人員姓名/編號" at bounding box center [919, 183] width 250 height 30
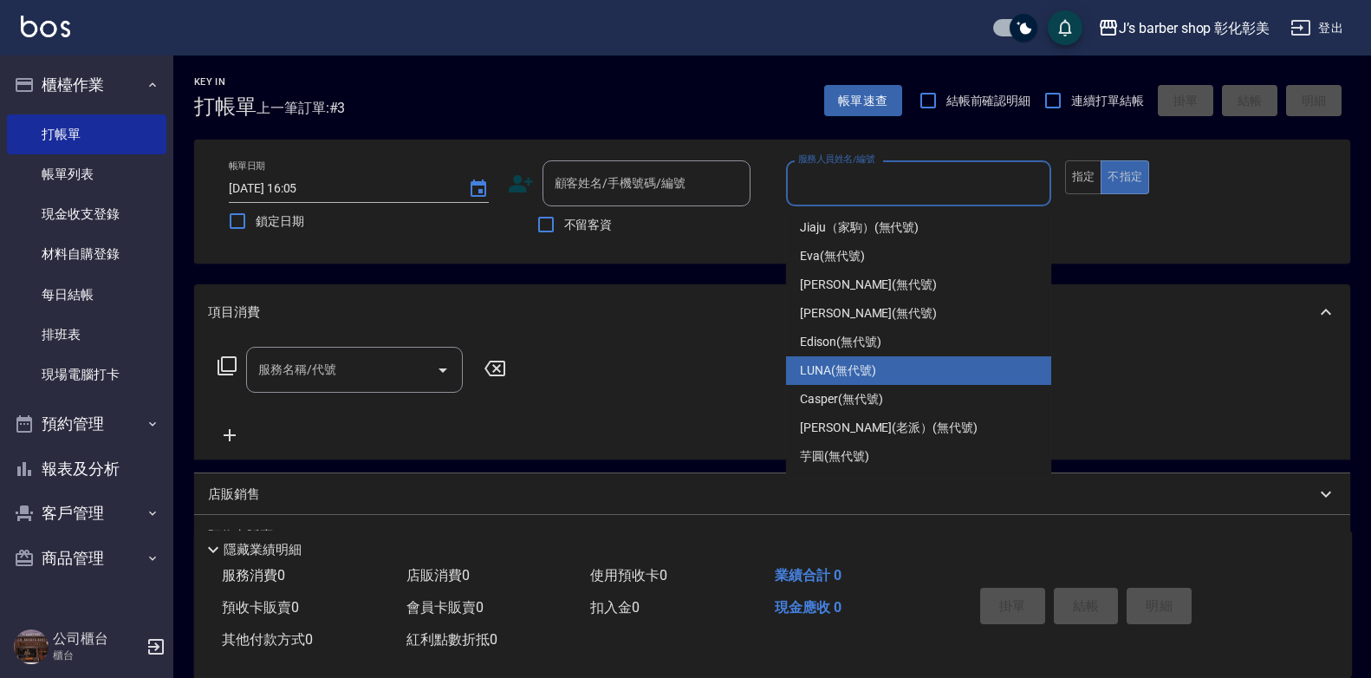
click at [832, 372] on span "LUNA (無代號)" at bounding box center [838, 370] width 76 height 18
type input "LUNA(無代號)"
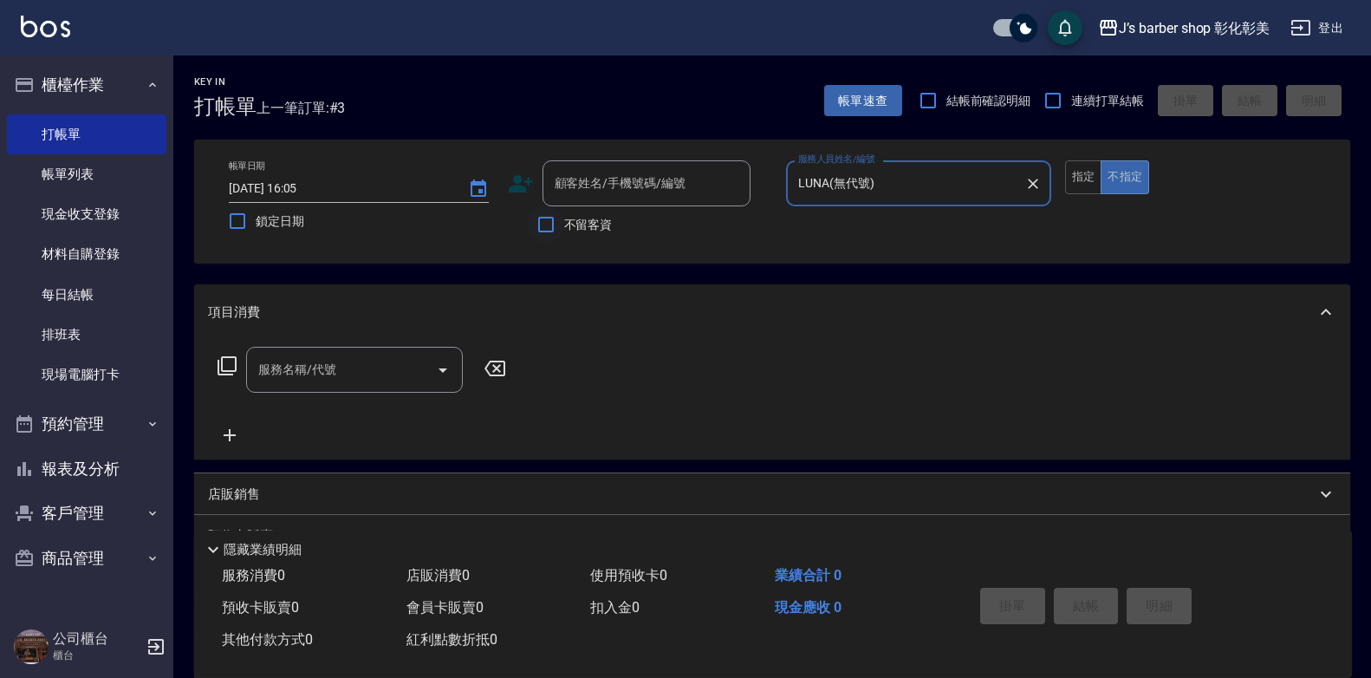
click at [542, 224] on input "不留客資" at bounding box center [546, 224] width 36 height 36
click at [536, 230] on input "不留客資" at bounding box center [546, 224] width 36 height 36
click at [539, 231] on input "不留客資" at bounding box center [546, 224] width 36 height 36
checkbox input "true"
click at [400, 353] on div "服務名稱/代號" at bounding box center [354, 370] width 217 height 46
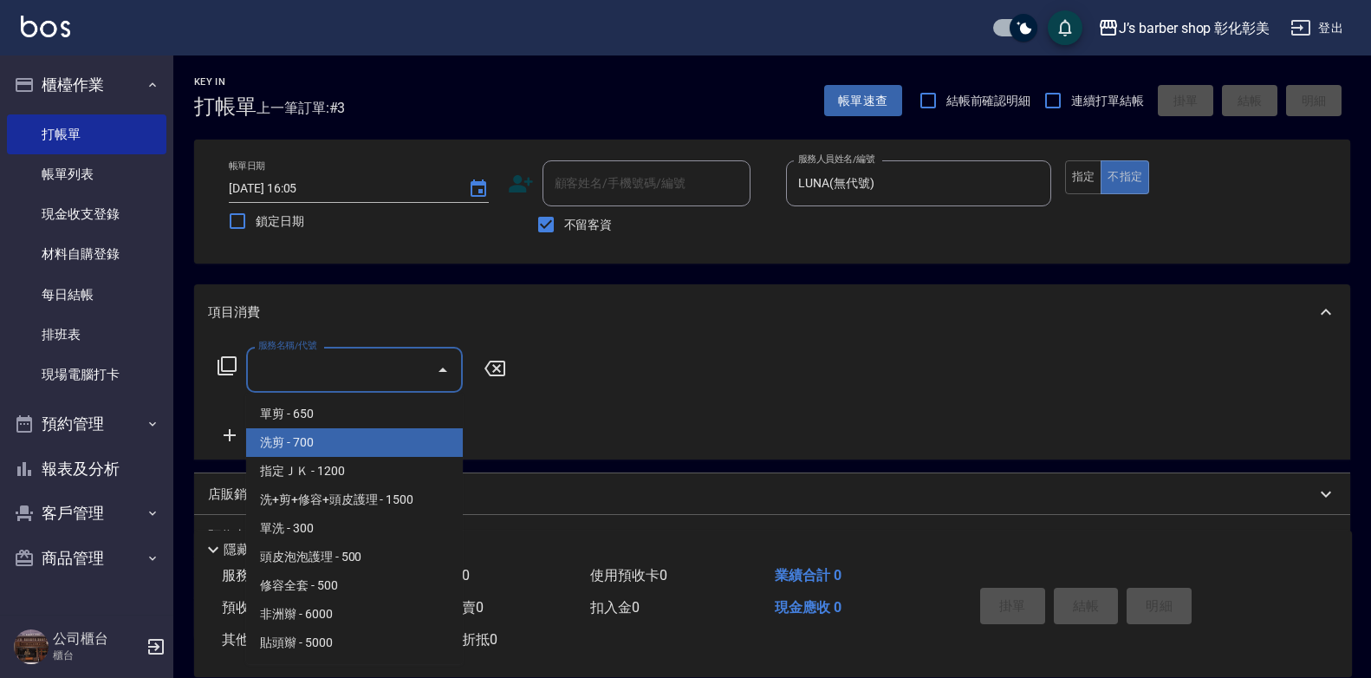
click at [361, 449] on span "洗剪 - 700" at bounding box center [354, 442] width 217 height 29
click at [361, 449] on div "服務名稱/代號 服務名稱/代號" at bounding box center [772, 400] width 1156 height 120
type input "洗剪(101)"
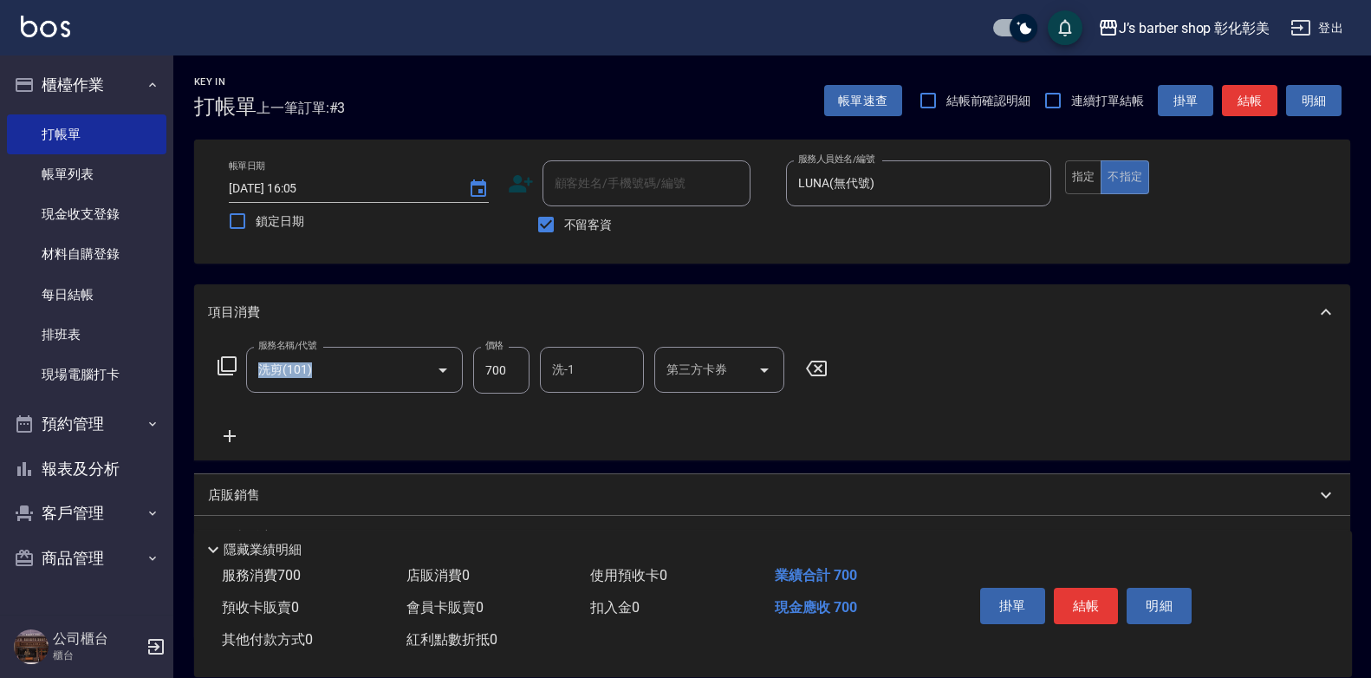
drag, startPoint x: 361, startPoint y: 449, endPoint x: 502, endPoint y: 375, distance: 159.3
click at [500, 375] on input "700" at bounding box center [501, 370] width 56 height 47
type input "800"
click at [578, 372] on input "洗-1" at bounding box center [592, 369] width 88 height 30
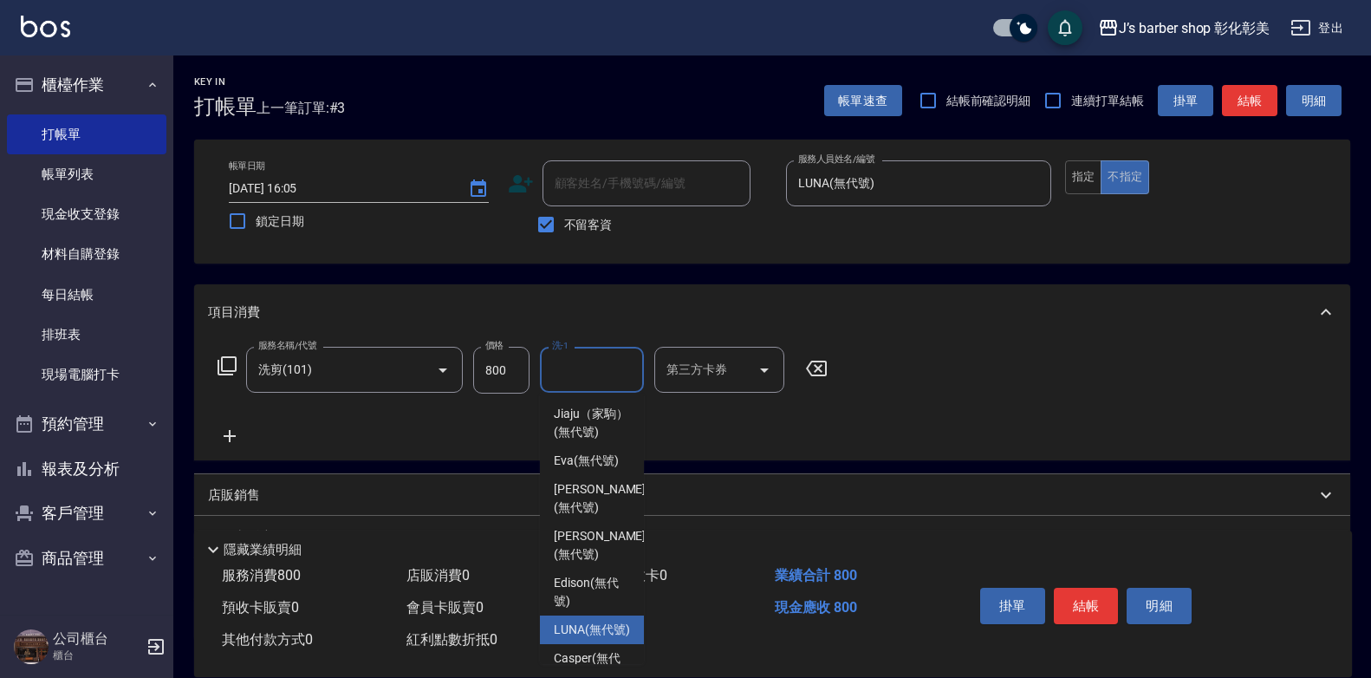
click at [590, 639] on span "LUNA (無代號)" at bounding box center [592, 629] width 76 height 18
type input "LUNA(無代號)"
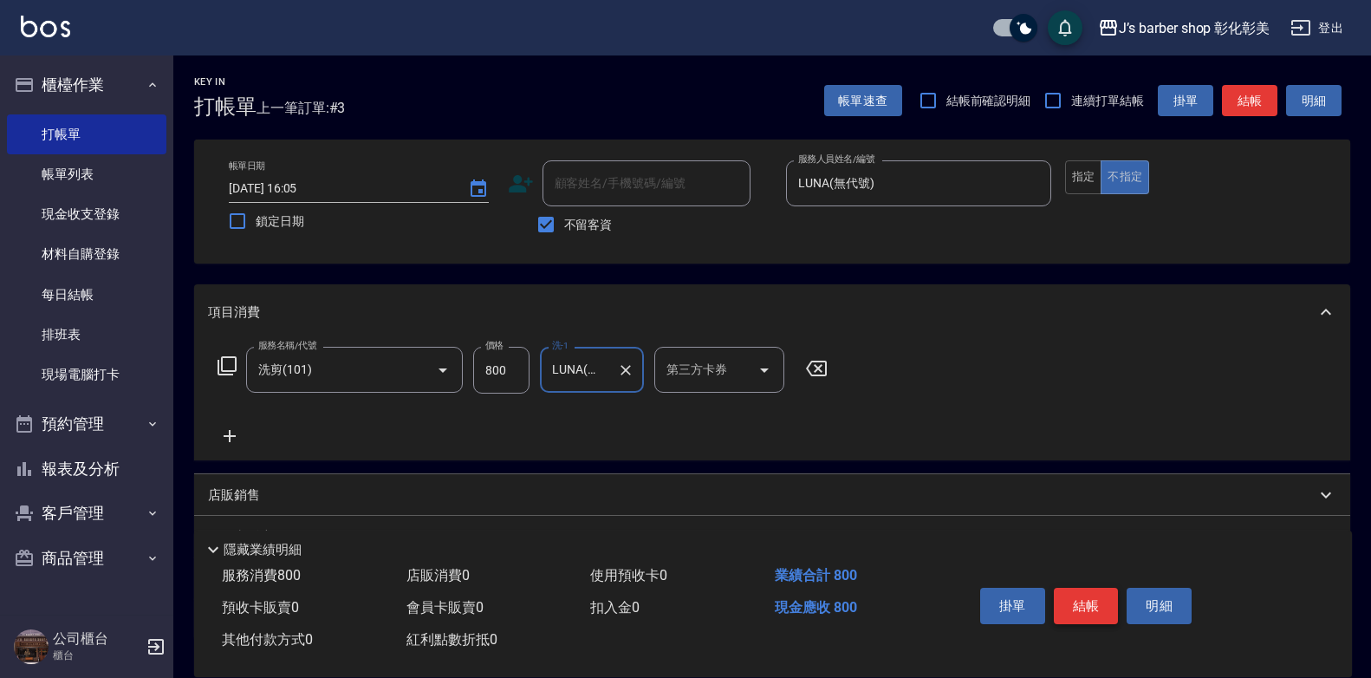
click at [888, 594] on button "結帳" at bounding box center [1086, 606] width 65 height 36
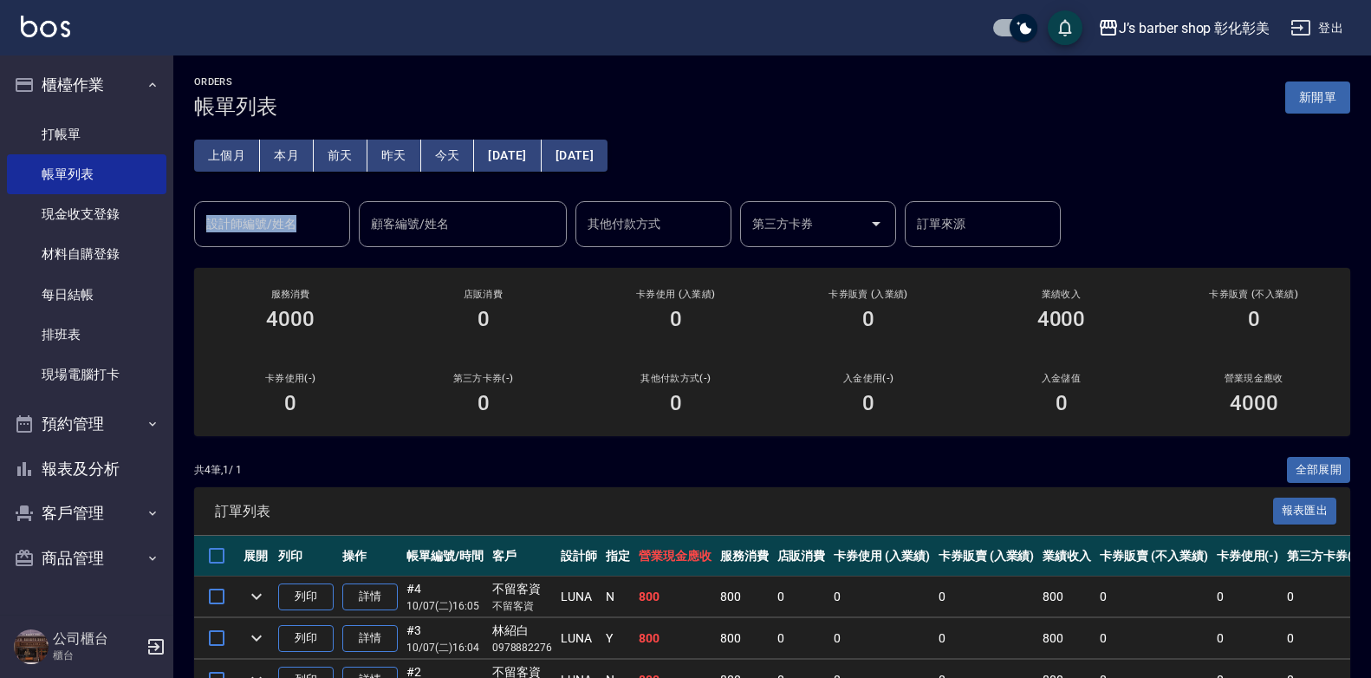
click at [296, 203] on div "上個月 本月 [DATE] [DATE] [DATE] [DATE] [DATE] 設計師編號/姓名 設計師編號/姓名 顧客編號/姓名 顧客編號/姓名 其他付…" at bounding box center [772, 183] width 1156 height 128
drag, startPoint x: 296, startPoint y: 203, endPoint x: 299, endPoint y: 216, distance: 13.3
click at [299, 216] on input "設計師編號/姓名" at bounding box center [272, 224] width 140 height 30
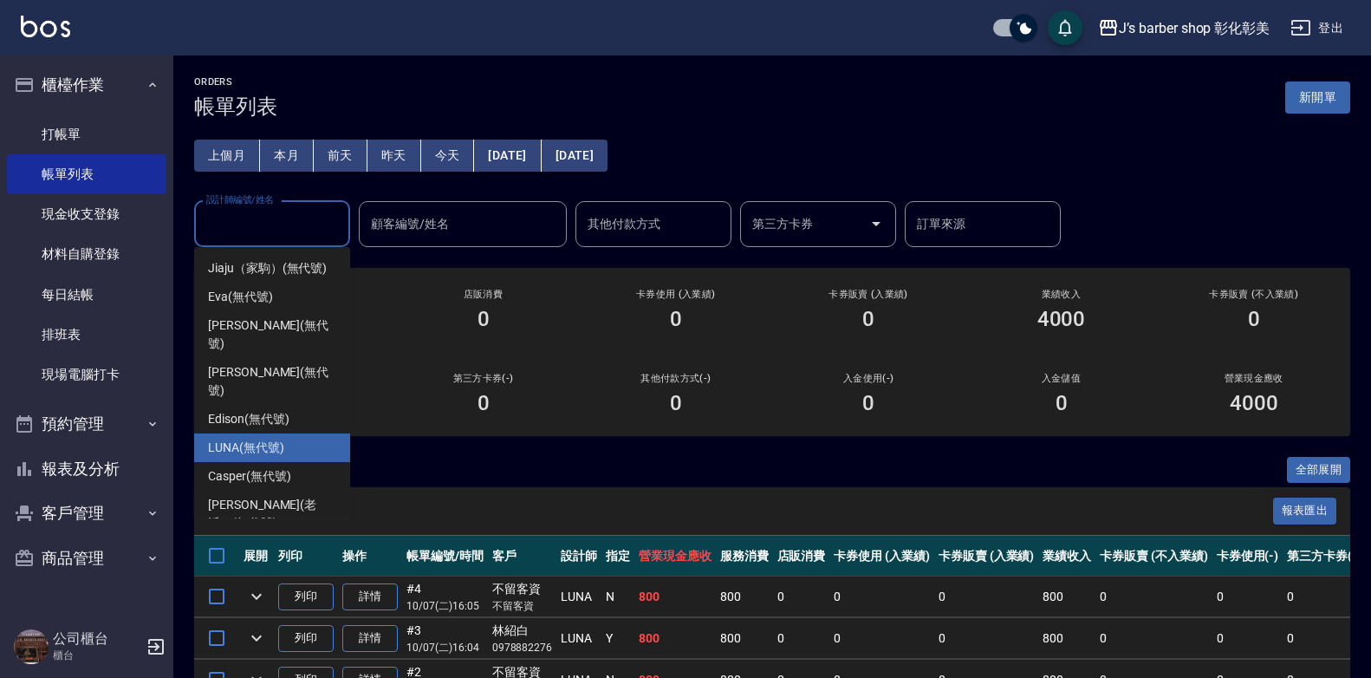
click at [261, 438] on span "LUNA (無代號)" at bounding box center [246, 447] width 76 height 18
type input "LUNA(無代號)"
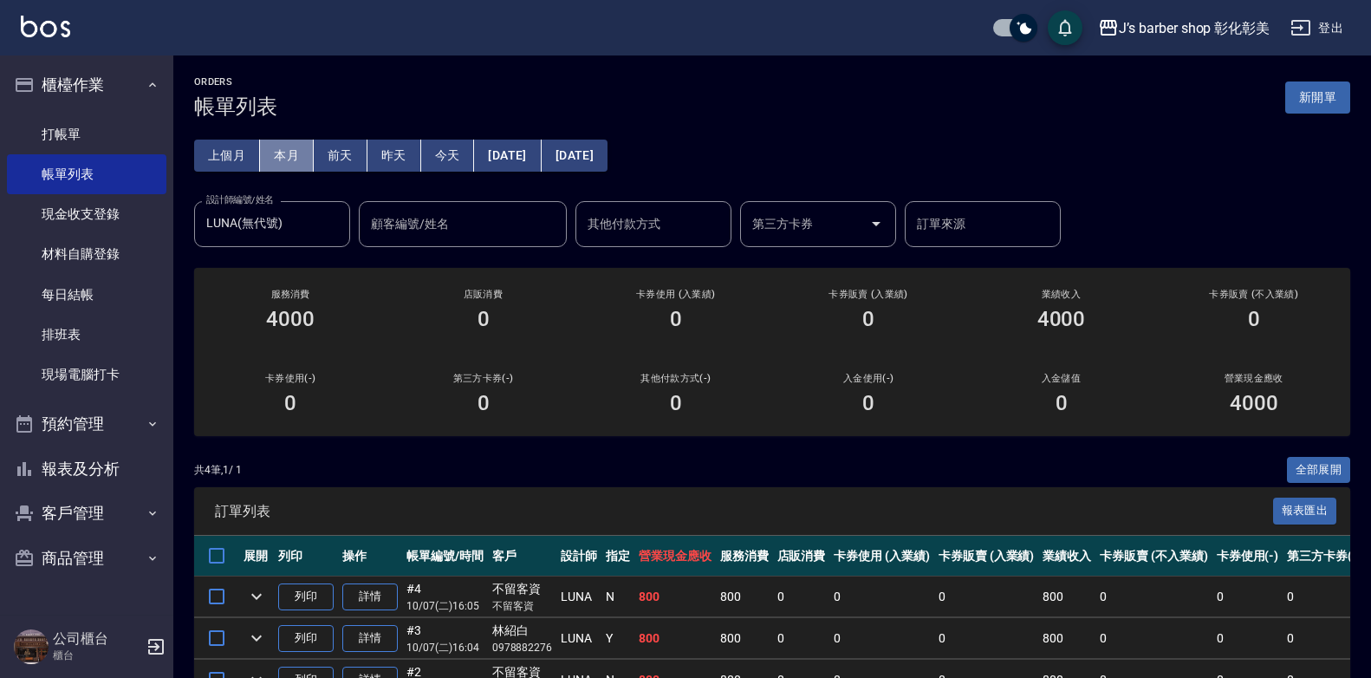
click at [291, 163] on button "本月" at bounding box center [287, 156] width 54 height 32
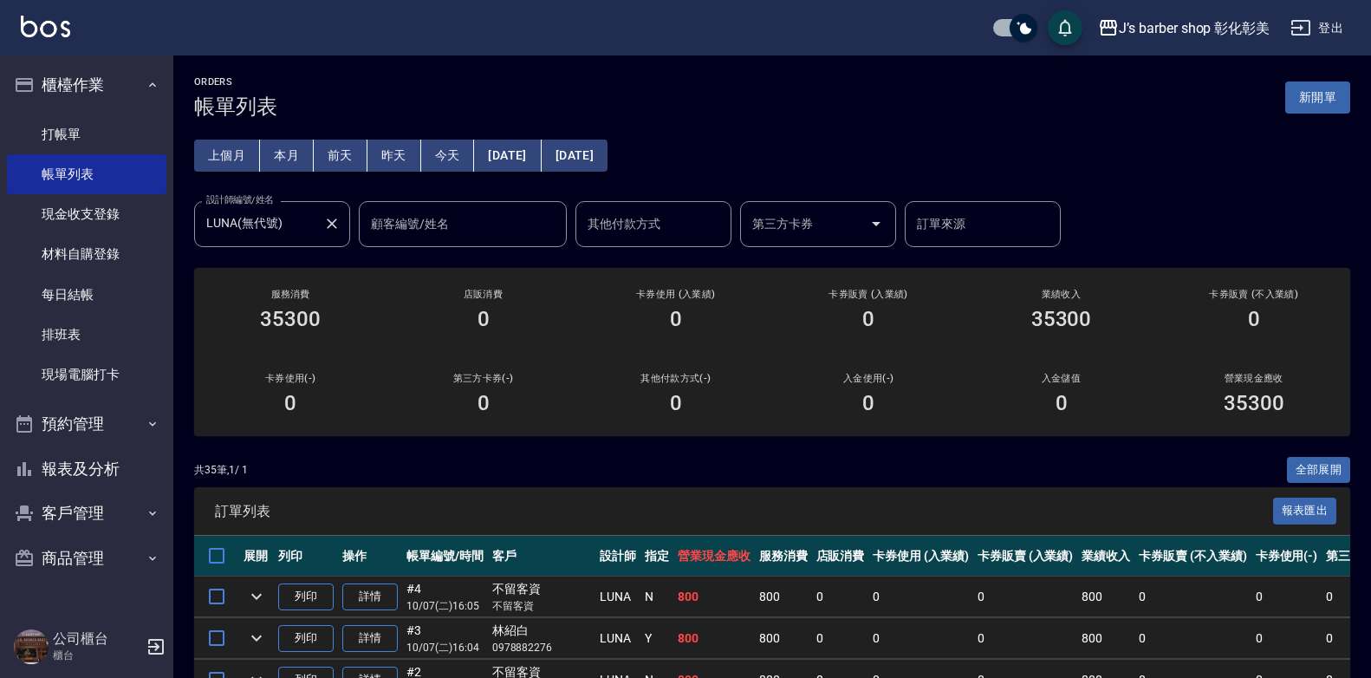
click at [329, 225] on icon "Clear" at bounding box center [332, 223] width 10 height 10
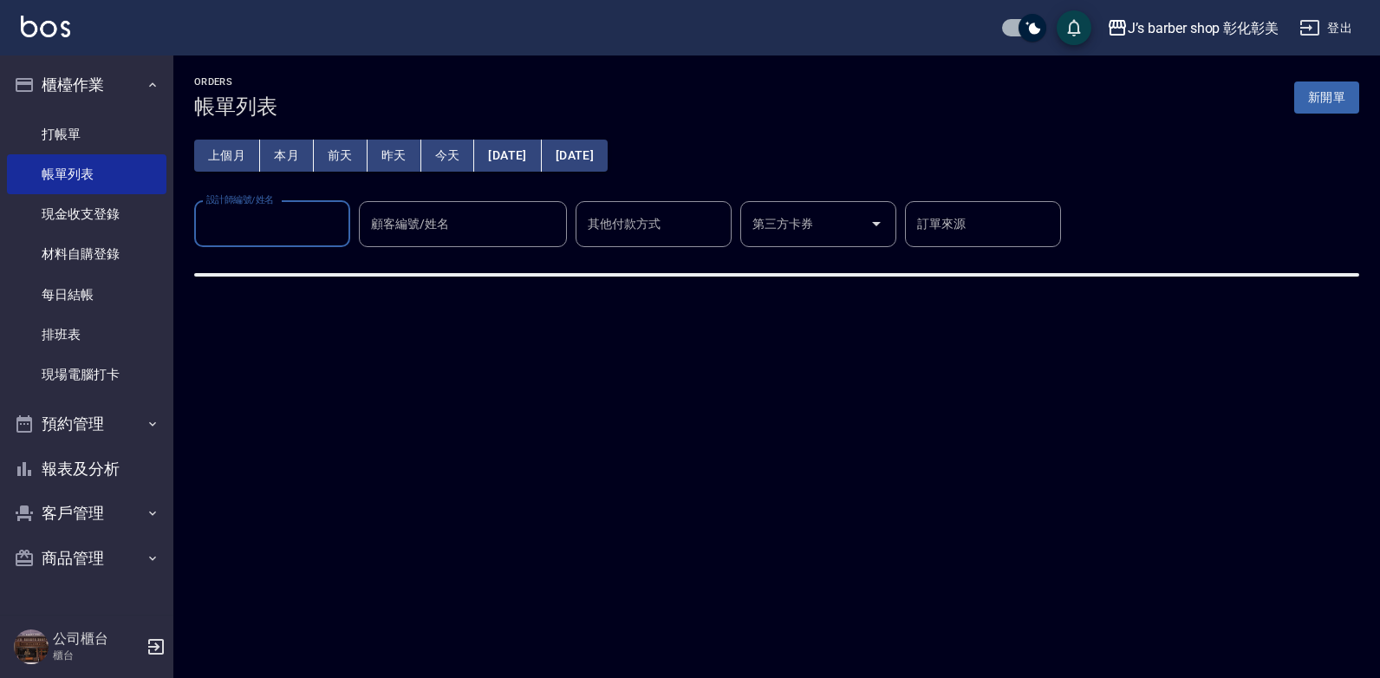
click at [295, 232] on input "設計師編號/姓名" at bounding box center [272, 224] width 140 height 30
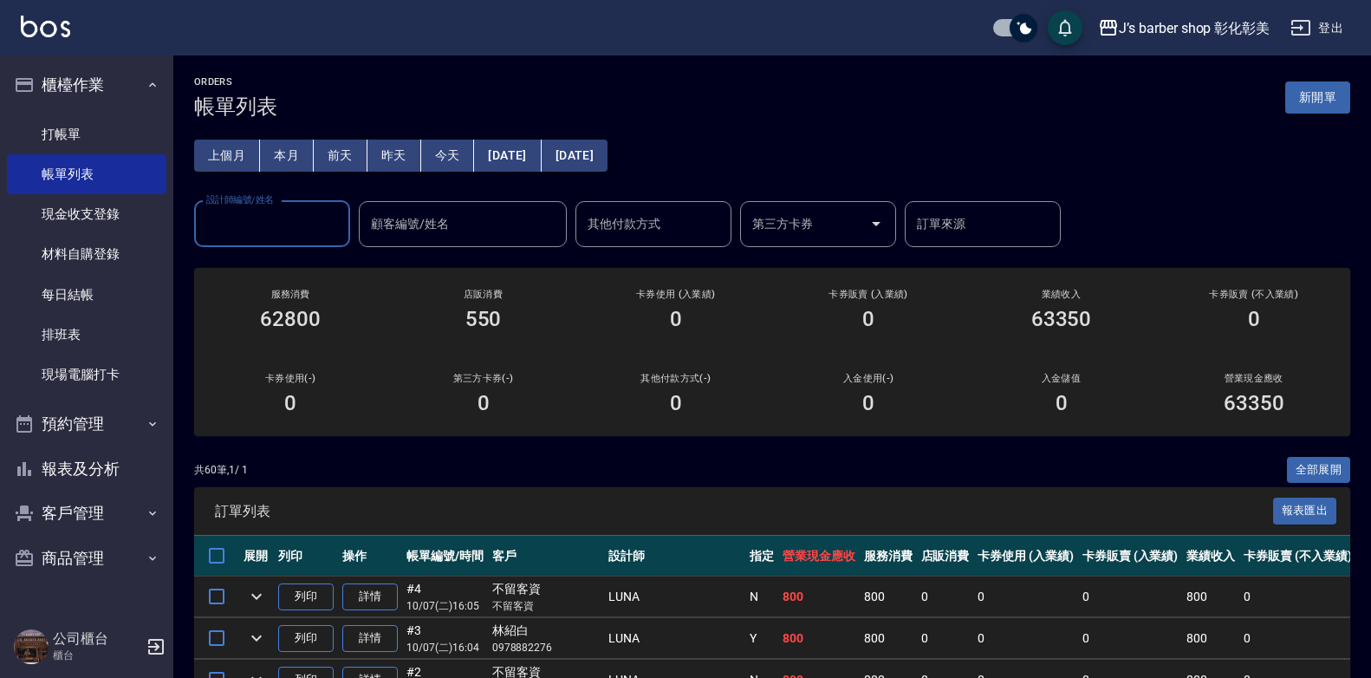
click at [276, 229] on input "設計師編號/姓名" at bounding box center [272, 224] width 140 height 30
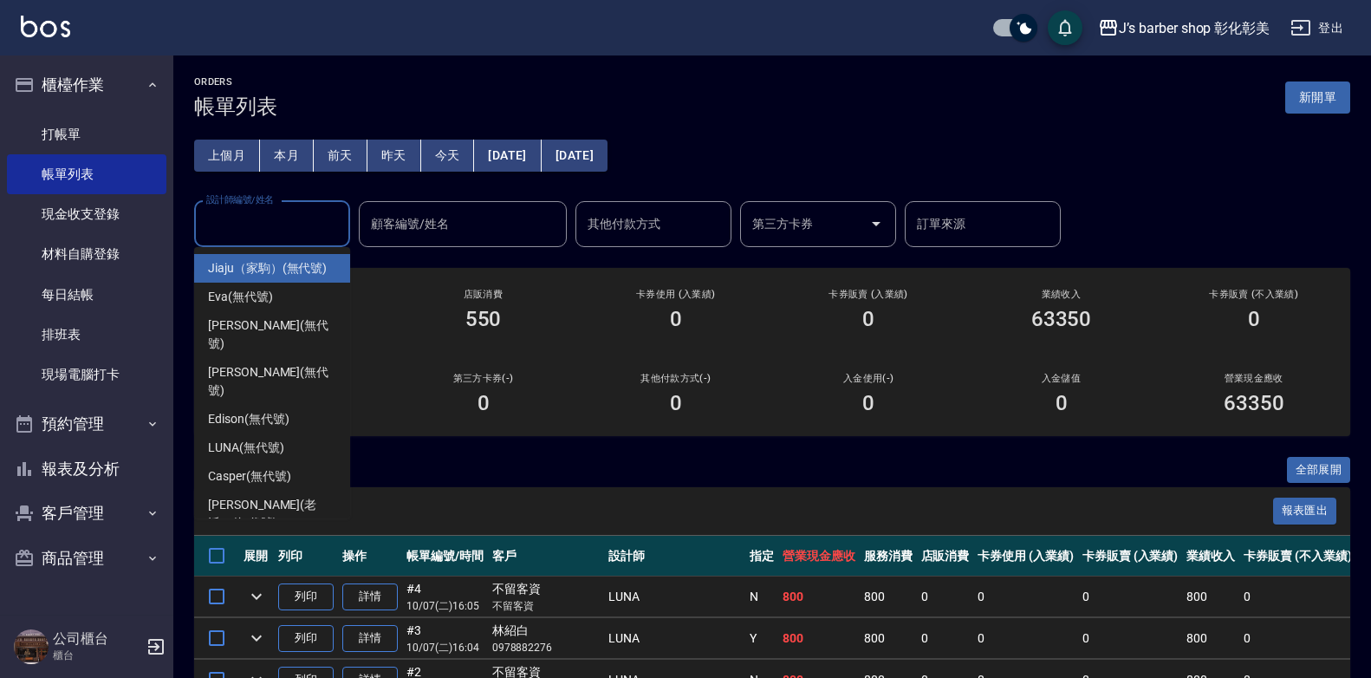
click at [268, 226] on input "設計師編號/姓名" at bounding box center [272, 224] width 140 height 30
click at [231, 263] on span "Jiaju（家駒） (無代號)" at bounding box center [267, 268] width 119 height 18
type input "Jiaju（家駒）(無代號)"
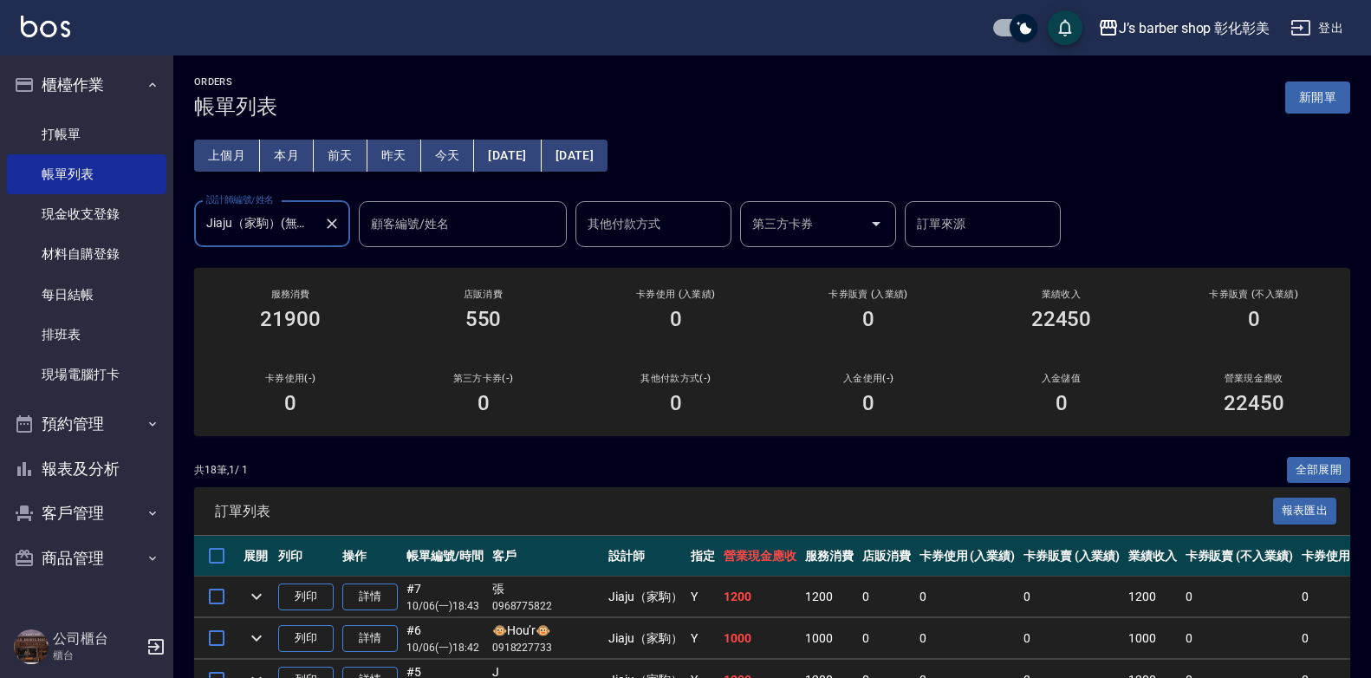
click at [335, 223] on icon "Clear" at bounding box center [331, 223] width 17 height 17
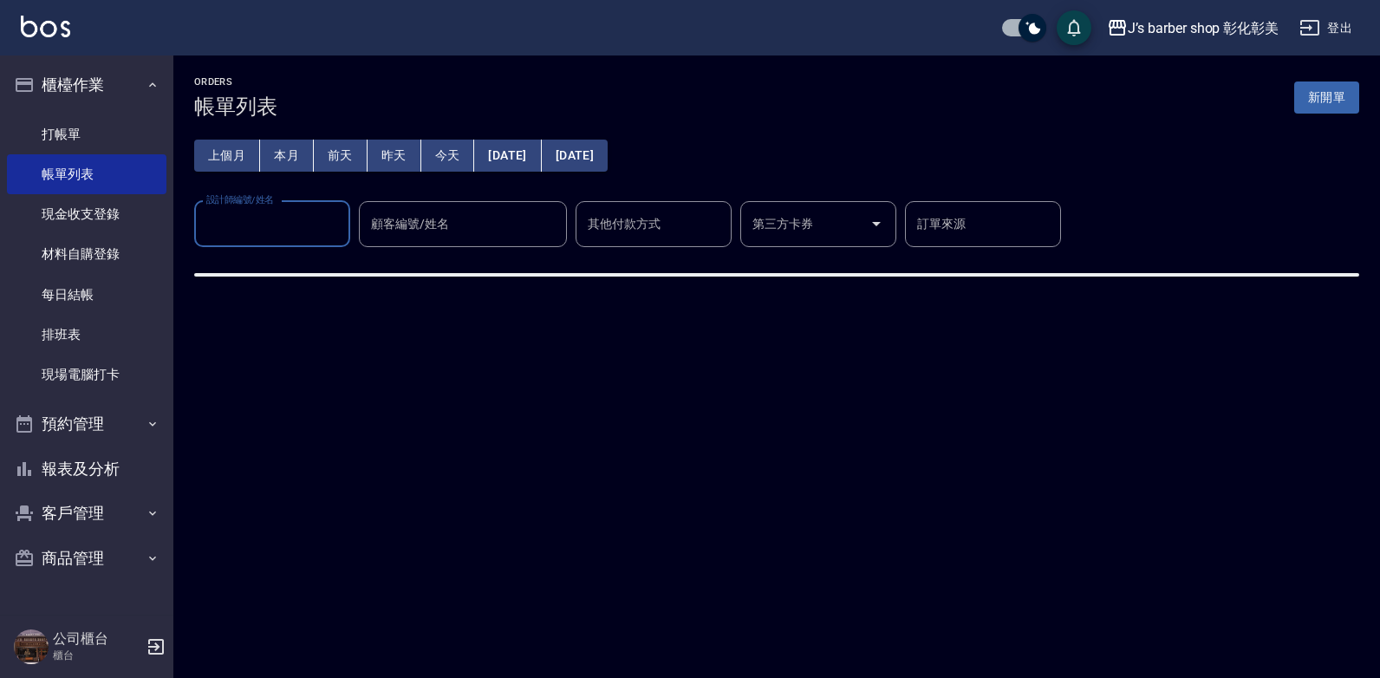
click at [331, 224] on input "設計師編號/姓名" at bounding box center [272, 224] width 140 height 30
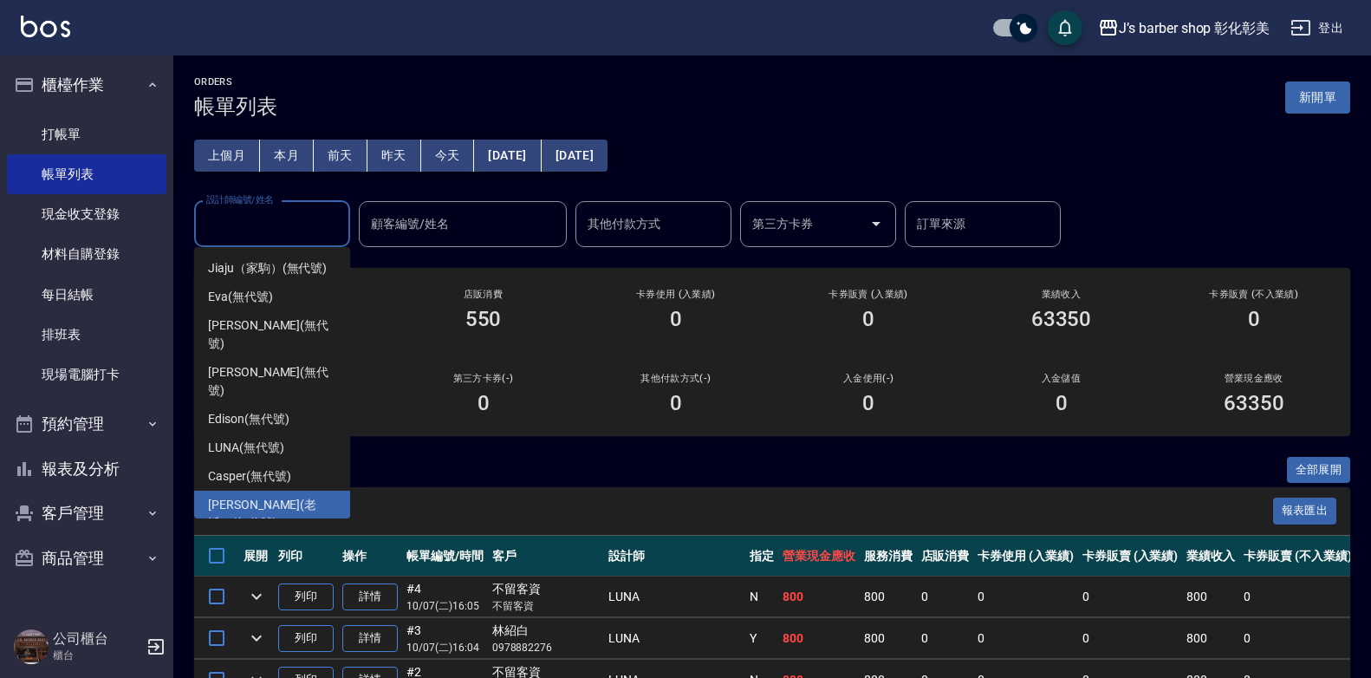
click at [273, 496] on span "[PERSON_NAME](老派） (無代號)" at bounding box center [272, 514] width 128 height 36
type input "[PERSON_NAME](老派）(無代號)"
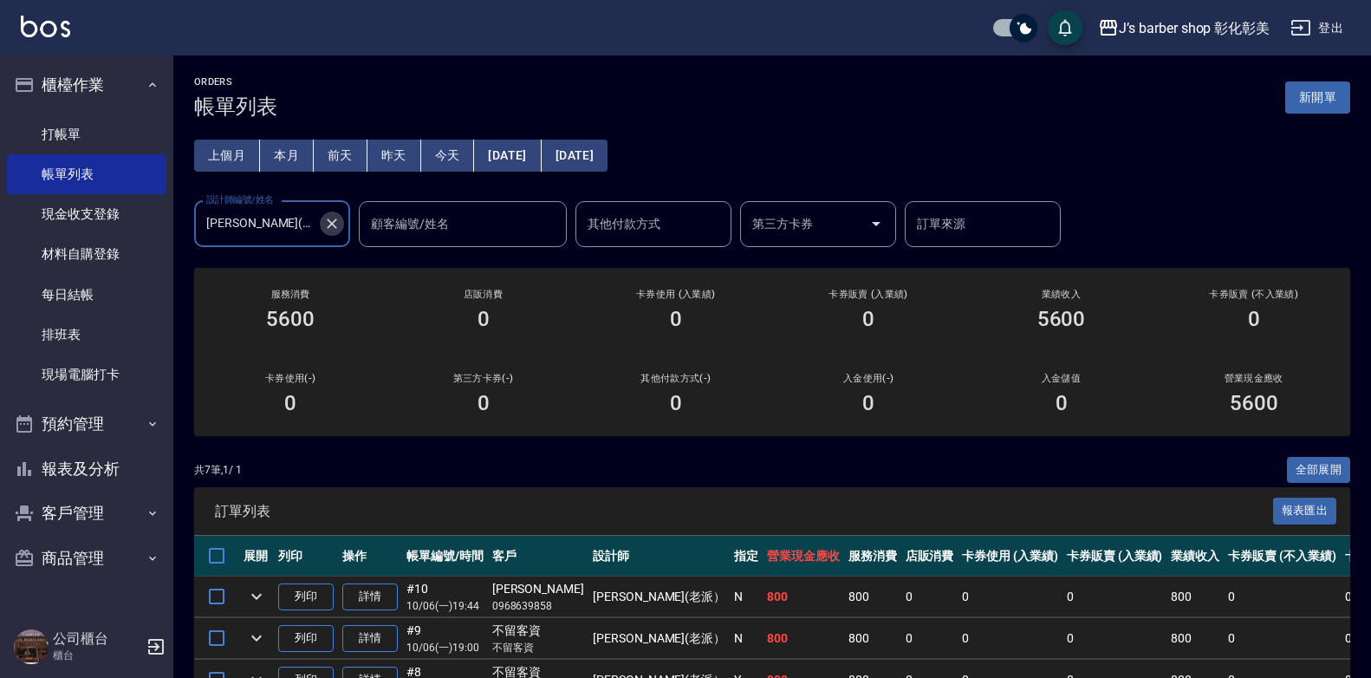
click at [332, 235] on button "Clear" at bounding box center [332, 223] width 24 height 24
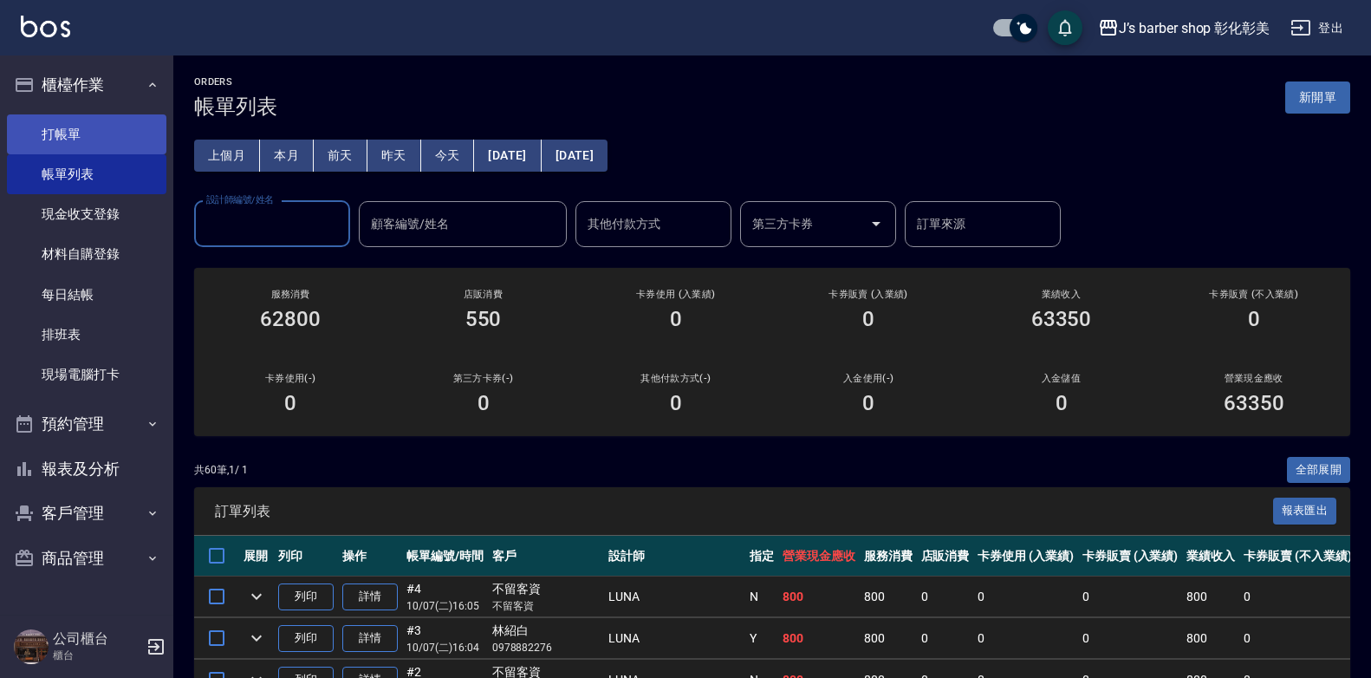
click at [80, 138] on link "打帳單" at bounding box center [86, 134] width 159 height 40
